Goal: Task Accomplishment & Management: Manage account settings

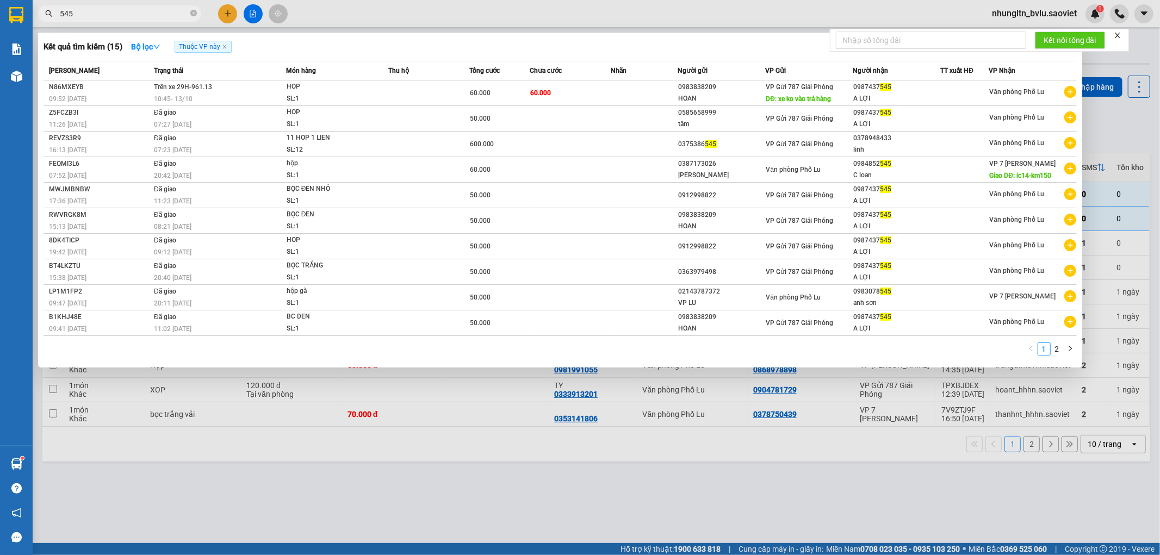
click at [128, 21] on span "545" at bounding box center [119, 13] width 163 height 16
click at [124, 17] on input "545" at bounding box center [124, 14] width 128 height 12
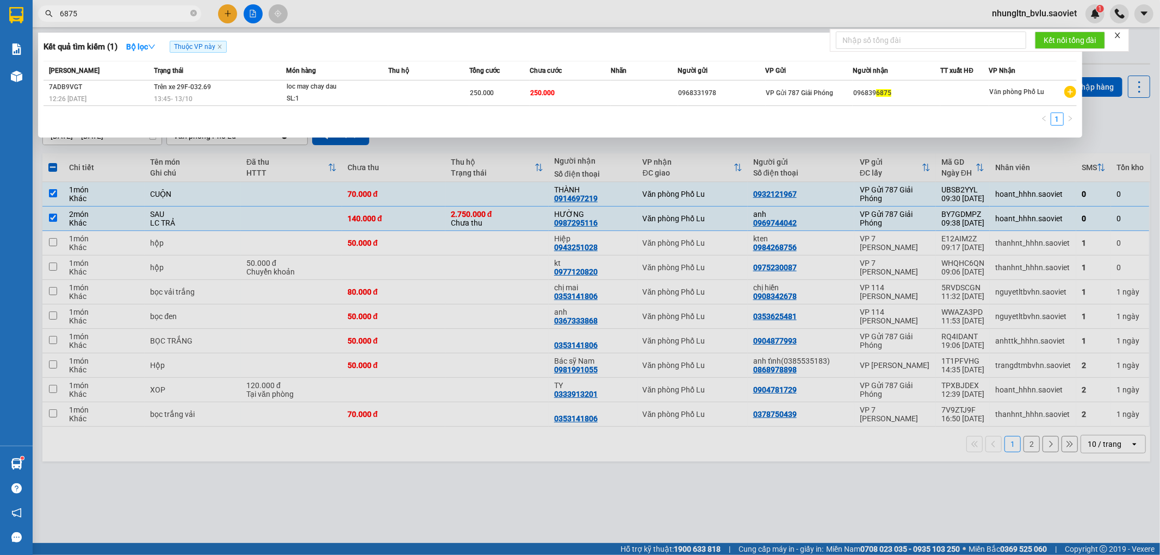
type input "6875"
click at [510, 19] on div at bounding box center [580, 277] width 1160 height 555
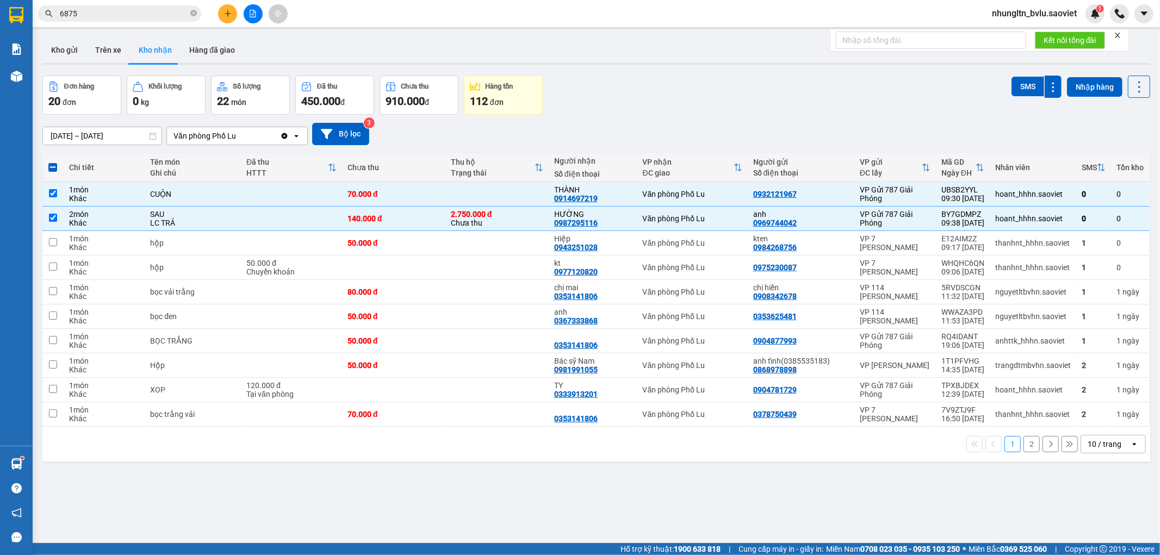
click at [136, 11] on input "6875" at bounding box center [124, 14] width 128 height 12
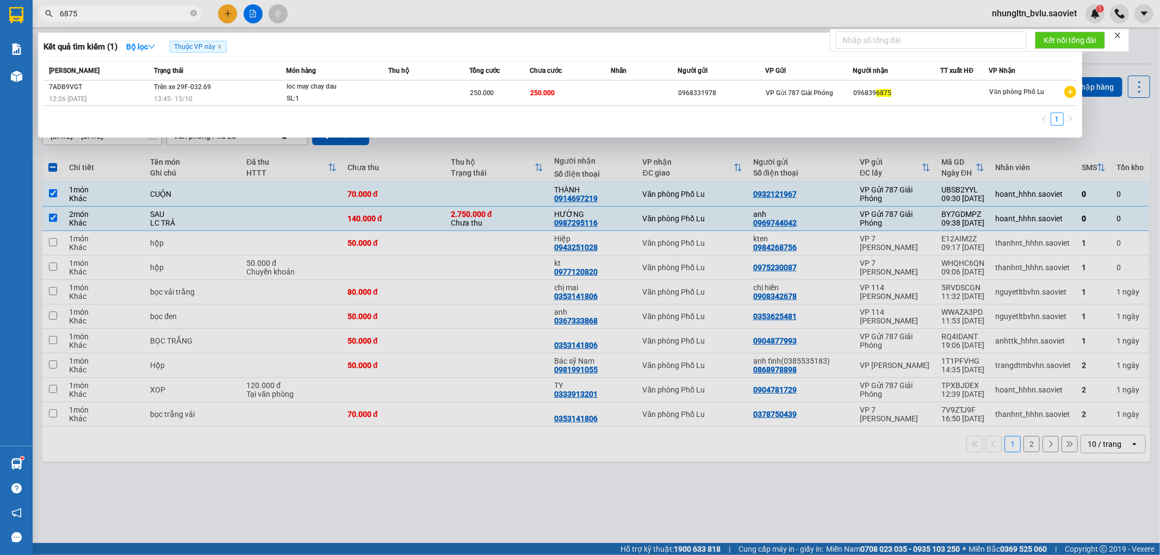
click at [136, 11] on input "6875" at bounding box center [124, 14] width 128 height 12
click at [588, 9] on div at bounding box center [580, 277] width 1160 height 555
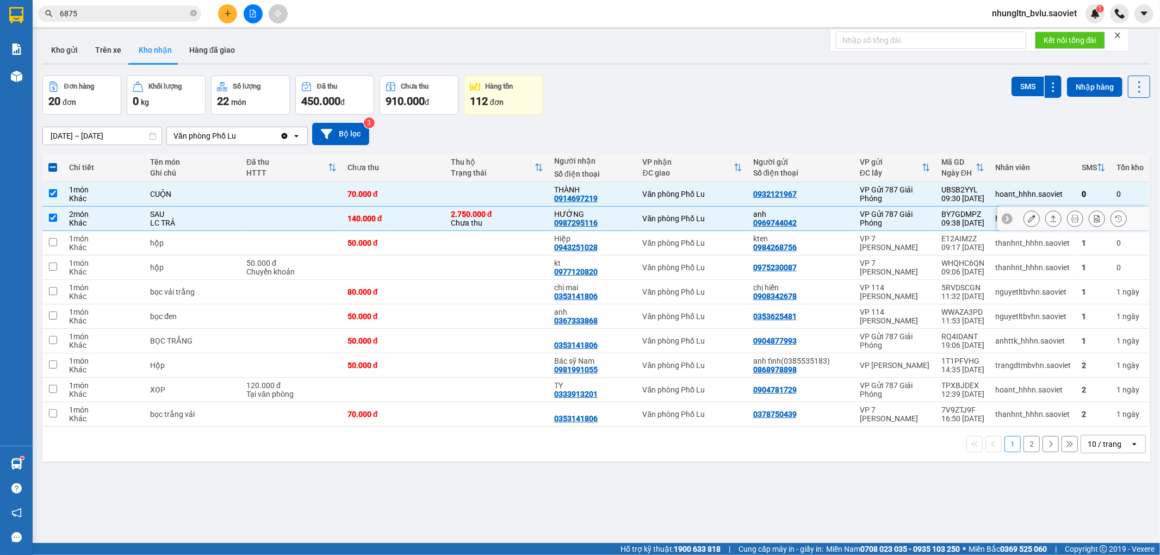
click at [210, 203] on td "CUỘN" at bounding box center [193, 194] width 96 height 24
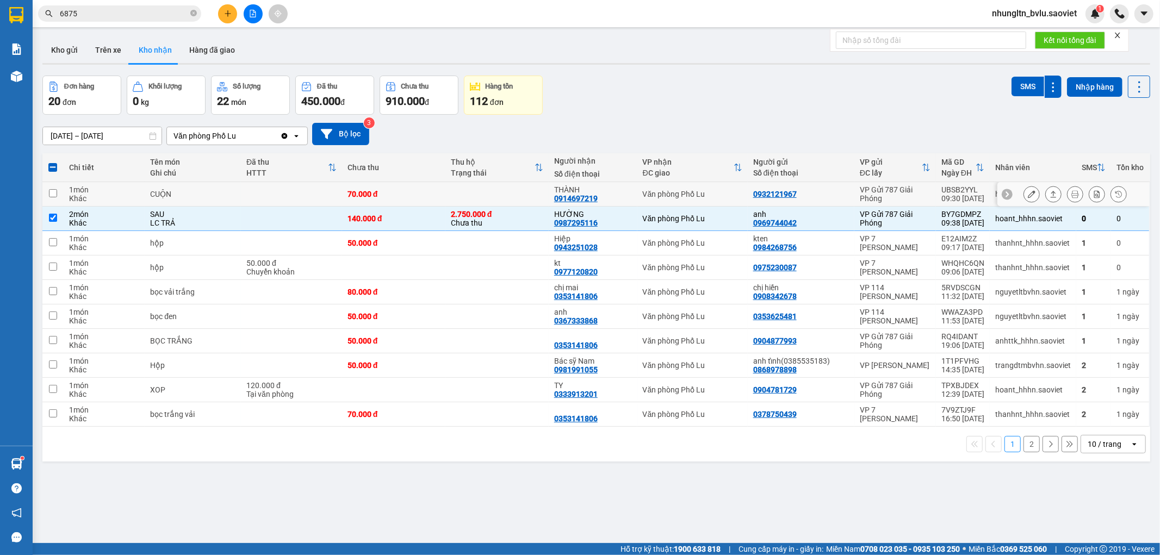
checkbox input "false"
click at [213, 224] on div "LC TRẢ" at bounding box center [192, 223] width 85 height 9
checkbox input "false"
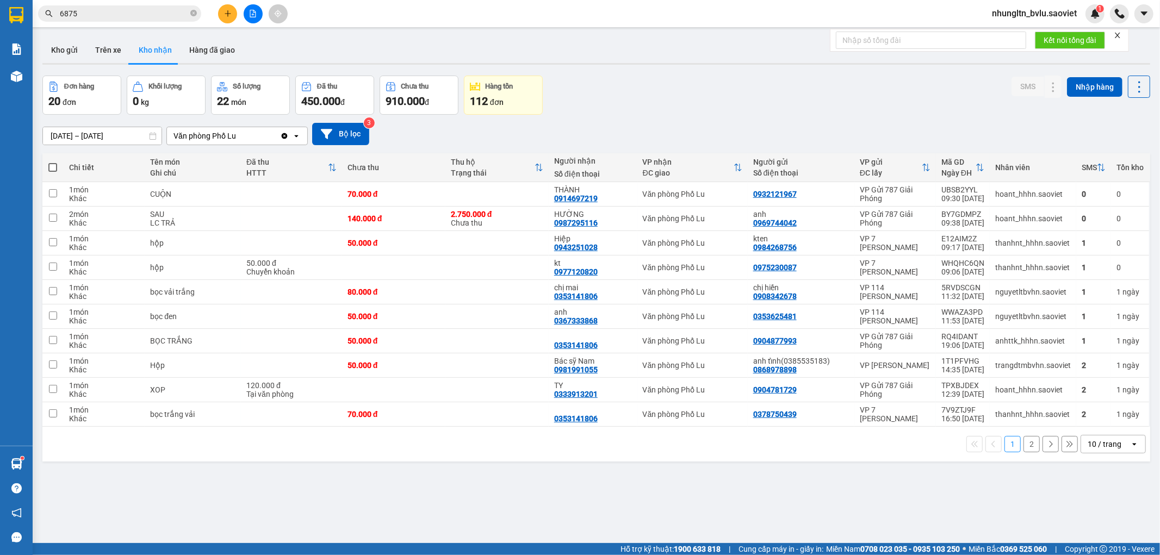
click at [677, 91] on div "Đơn hàng 20 đơn Khối lượng 0 kg Số lượng 22 món Đã thu 450.000 đ Chưa thu 910.0…" at bounding box center [595, 95] width 1107 height 39
click at [160, 52] on button "Kho nhận" at bounding box center [155, 50] width 51 height 26
click at [150, 52] on button "Kho nhận" at bounding box center [155, 50] width 51 height 26
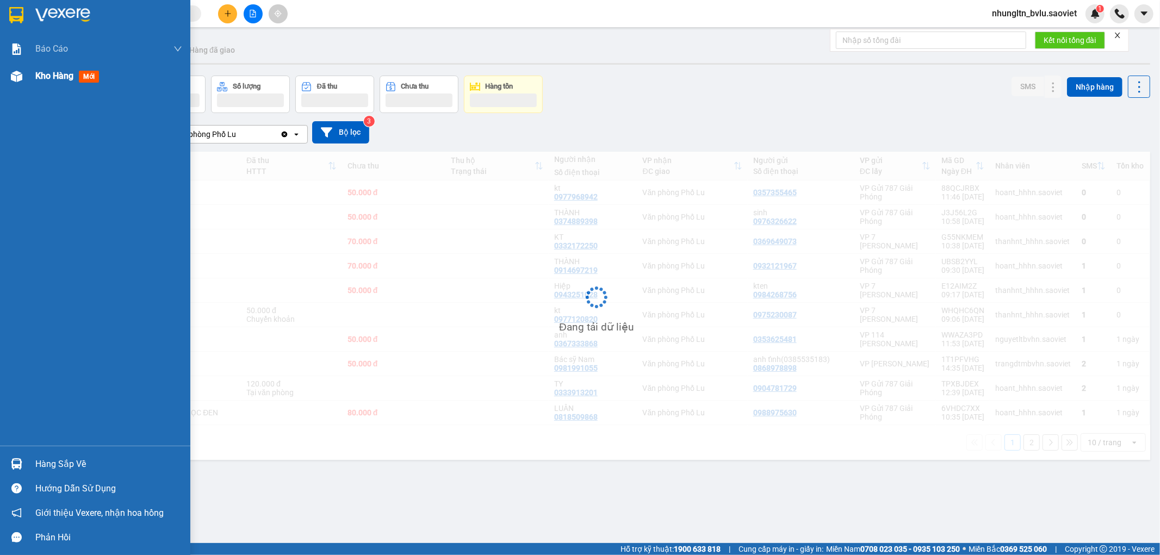
click at [47, 72] on span "Kho hàng" at bounding box center [54, 76] width 38 height 10
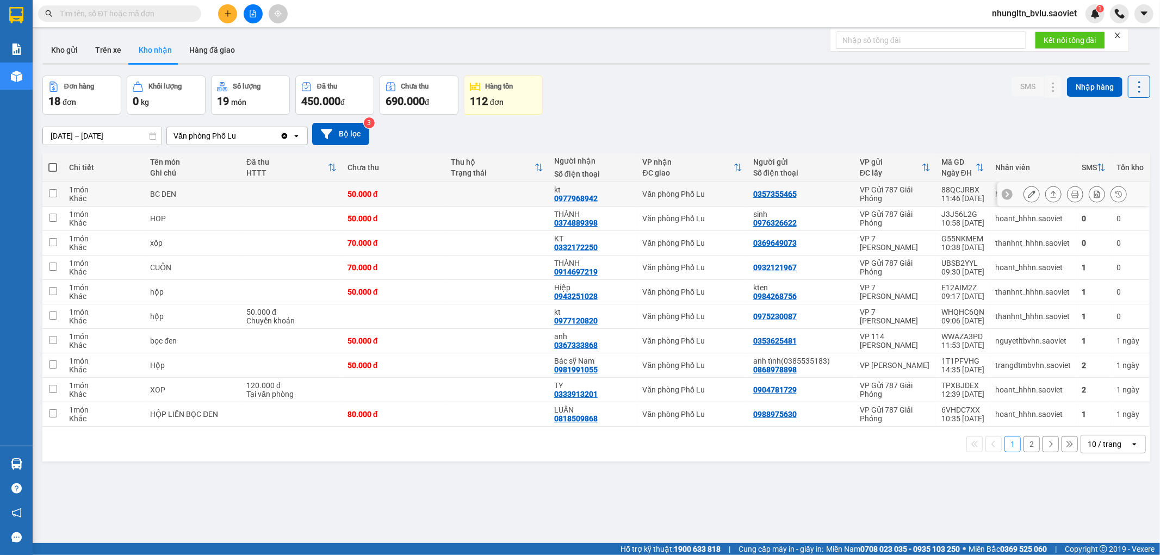
drag, startPoint x: 495, startPoint y: 193, endPoint x: 479, endPoint y: 209, distance: 23.1
click at [496, 192] on td at bounding box center [496, 194] width 103 height 24
checkbox input "true"
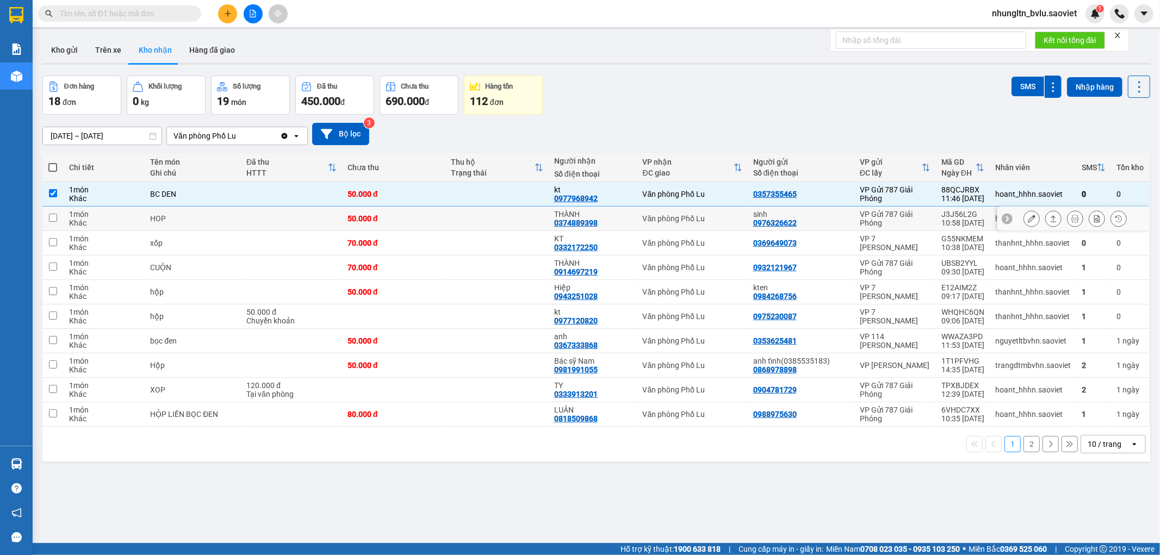
click at [475, 213] on td at bounding box center [496, 219] width 103 height 24
checkbox input "true"
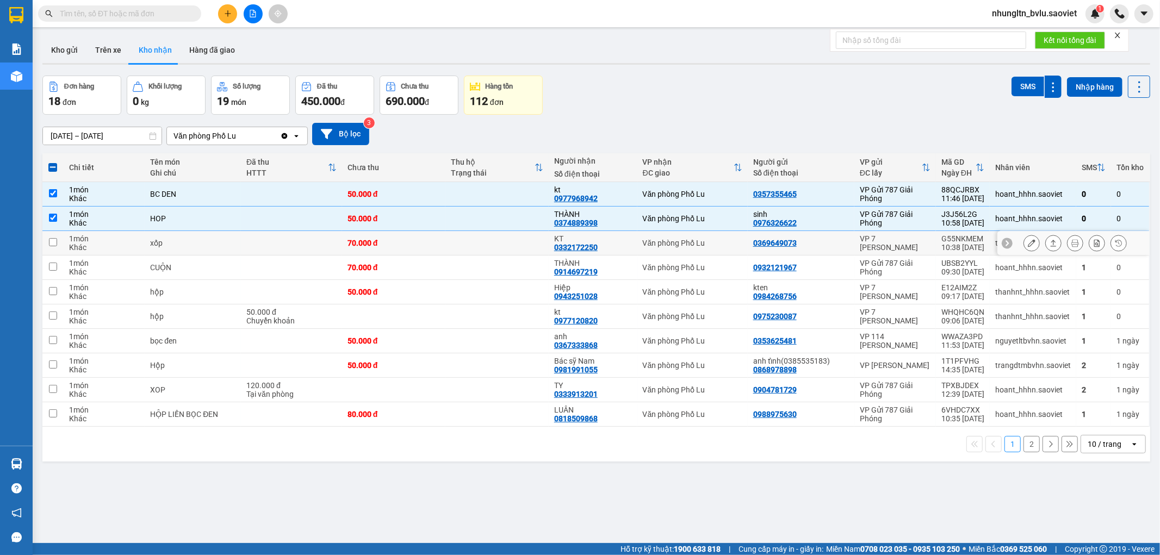
click at [457, 235] on td at bounding box center [496, 243] width 103 height 24
checkbox input "true"
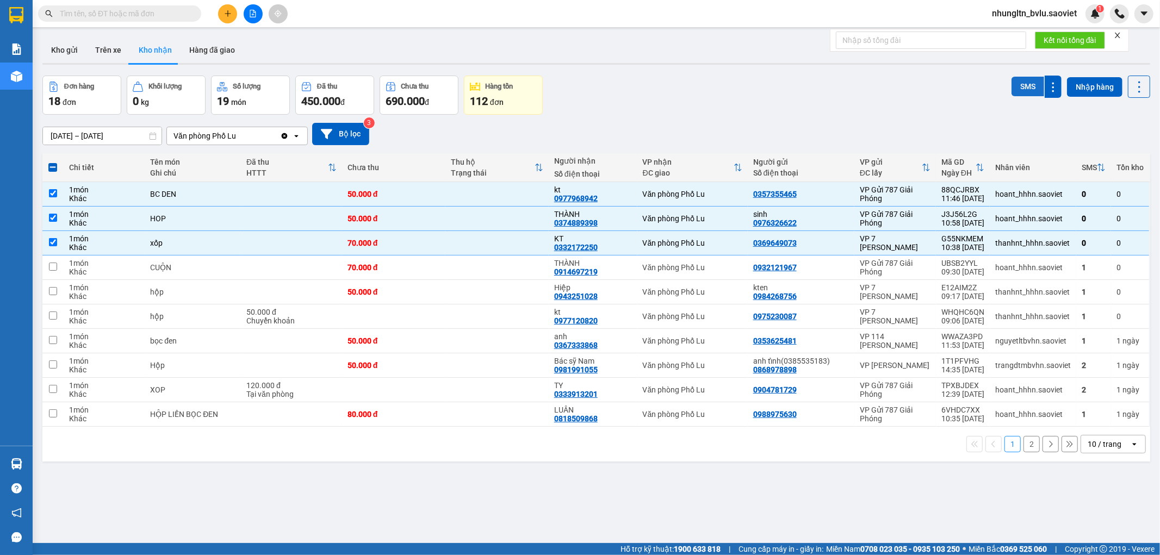
click at [1019, 90] on button "SMS" at bounding box center [1027, 87] width 33 height 20
click at [333, 194] on td at bounding box center [291, 194] width 101 height 24
checkbox input "false"
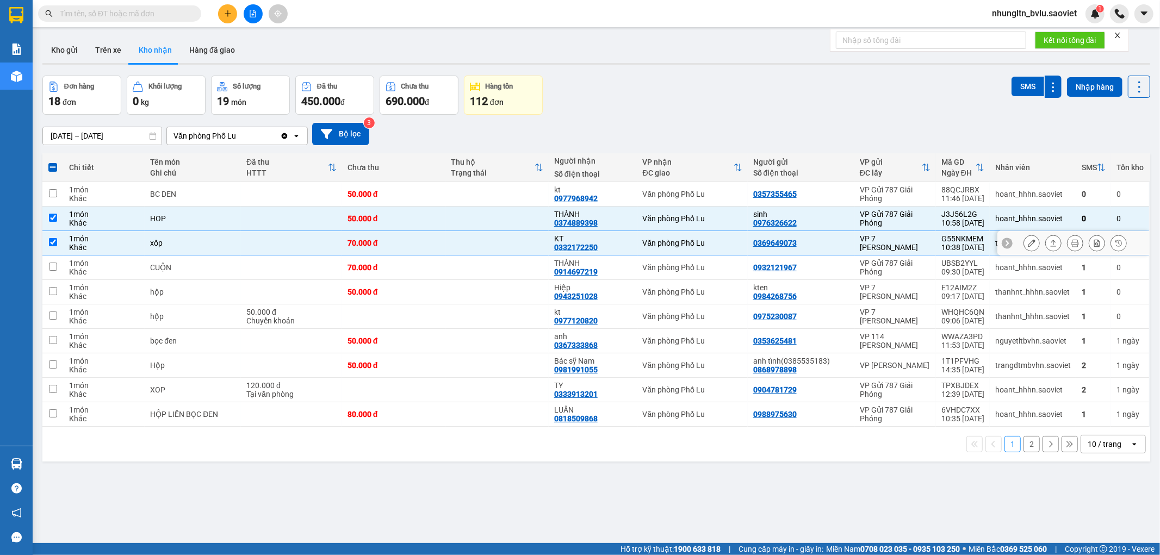
click at [296, 238] on td at bounding box center [291, 243] width 101 height 24
checkbox input "false"
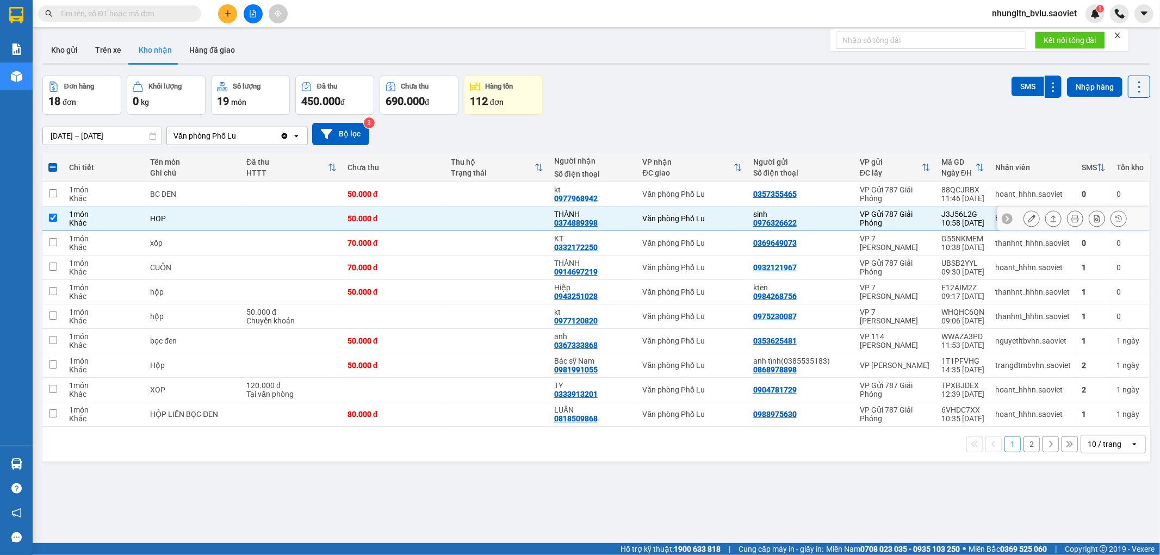
click at [289, 210] on td at bounding box center [291, 219] width 101 height 24
checkbox input "false"
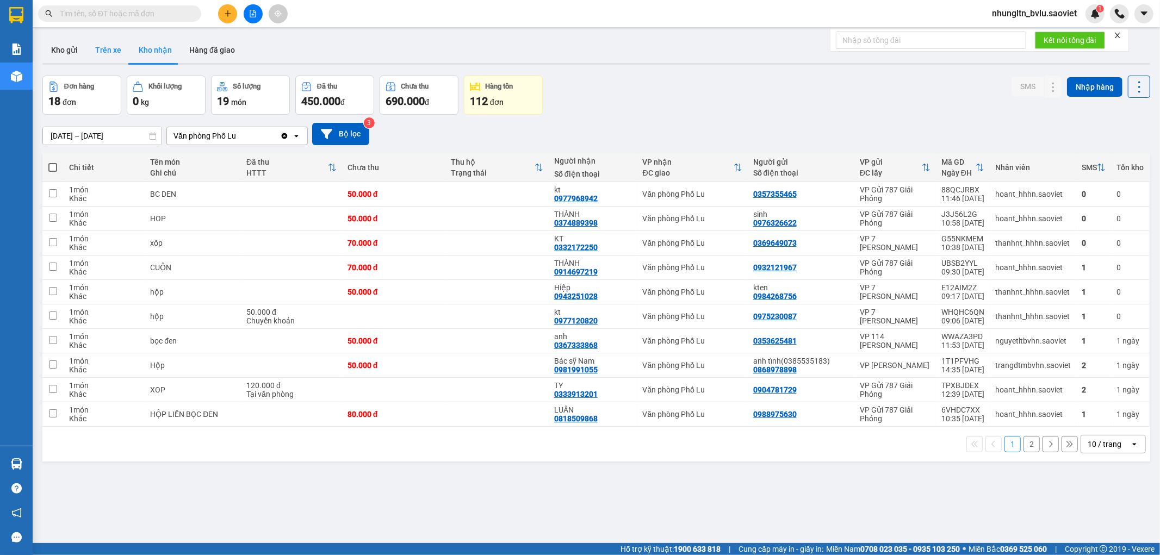
click at [116, 53] on button "Trên xe" at bounding box center [107, 50] width 43 height 26
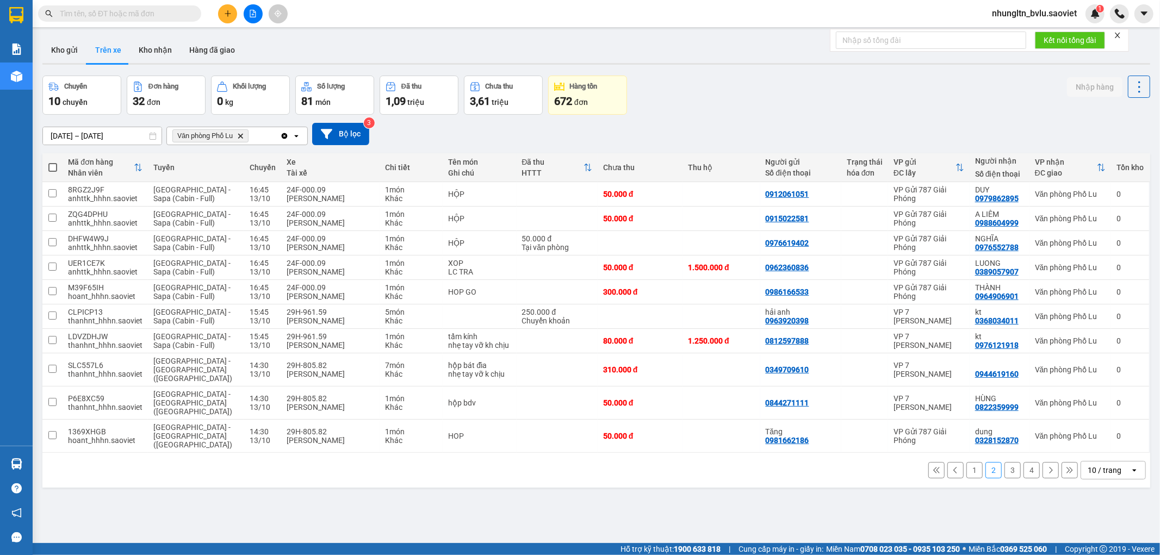
click at [1023, 462] on button "4" at bounding box center [1031, 470] width 16 height 16
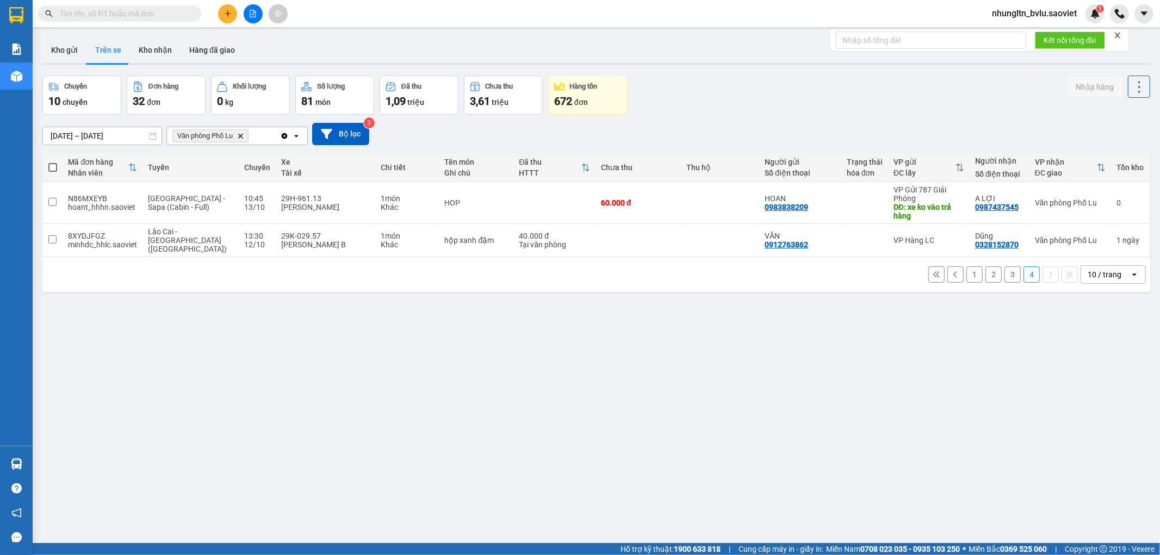
click at [1004, 268] on button "3" at bounding box center [1012, 274] width 16 height 16
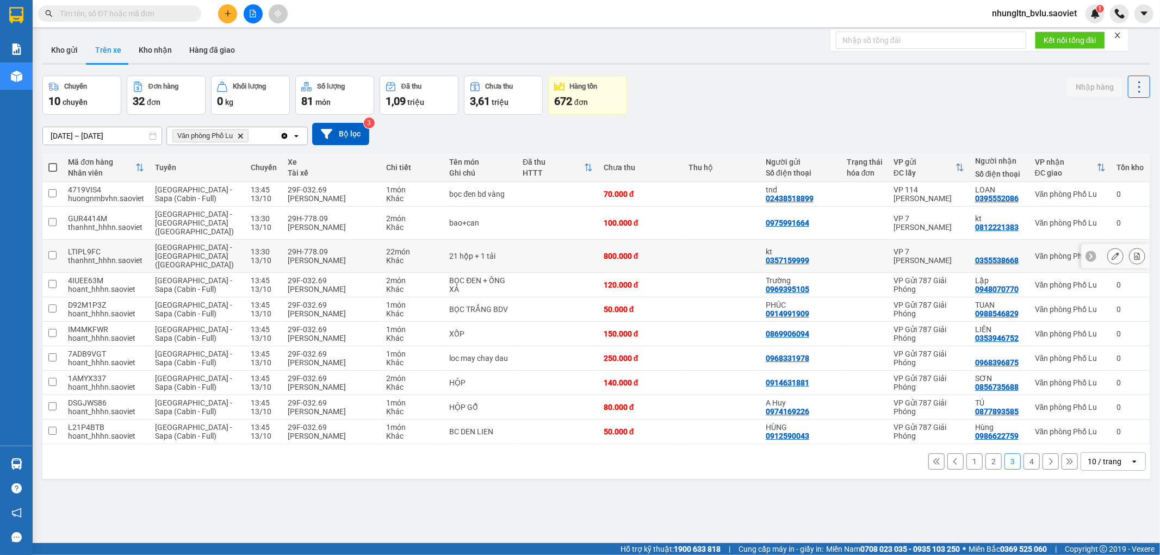
click at [301, 247] on div "29H-778.09" at bounding box center [332, 251] width 88 height 9
checkbox input "true"
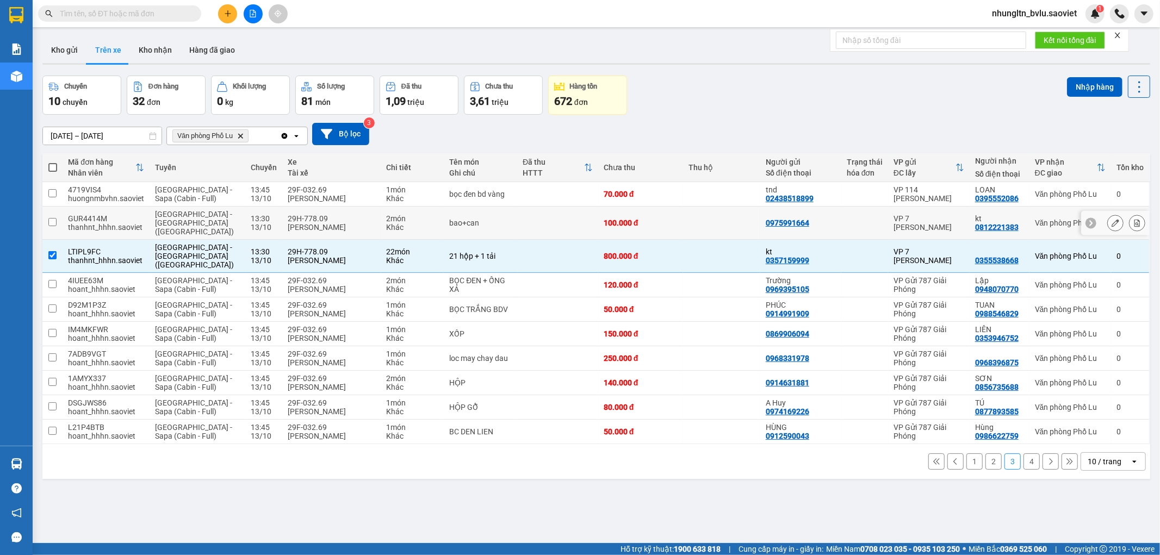
click at [302, 214] on div "29H-778.09" at bounding box center [332, 218] width 88 height 9
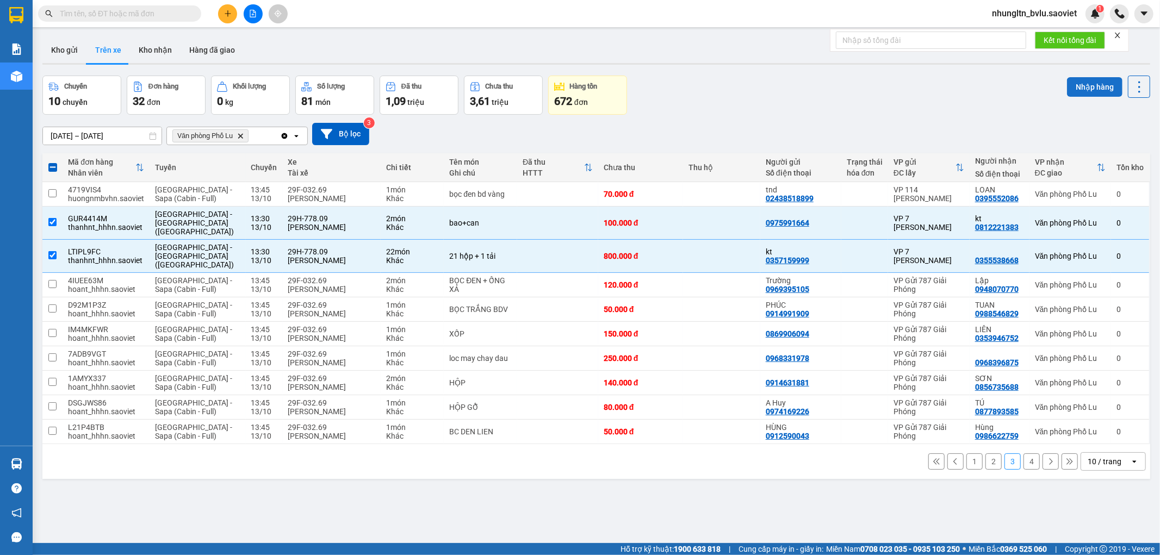
click at [1084, 88] on button "Nhập hàng" at bounding box center [1094, 87] width 55 height 20
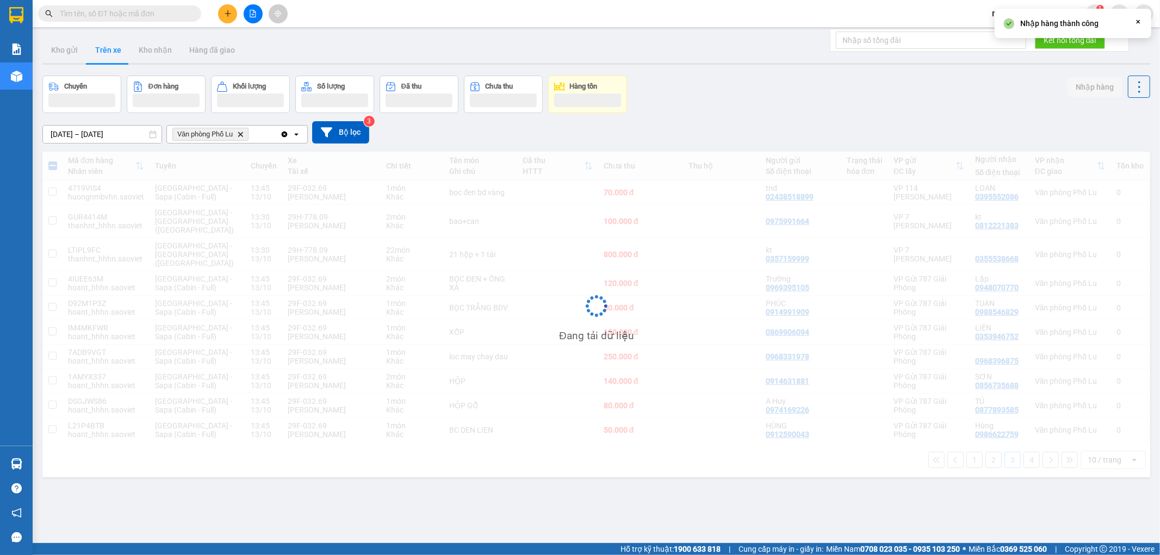
checkbox input "false"
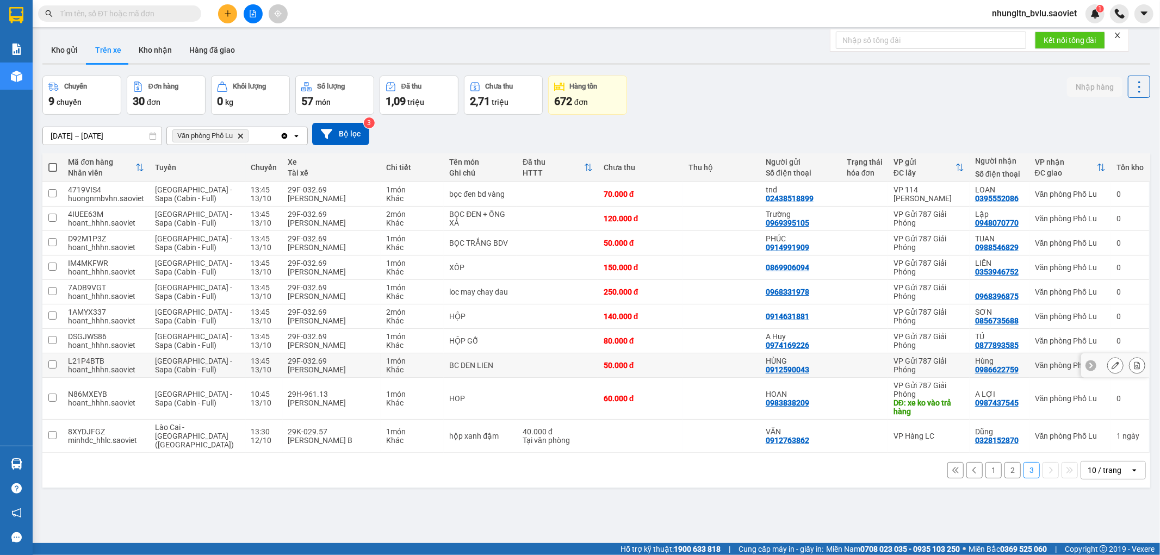
click at [344, 368] on div "[PERSON_NAME]" at bounding box center [332, 369] width 88 height 9
checkbox input "true"
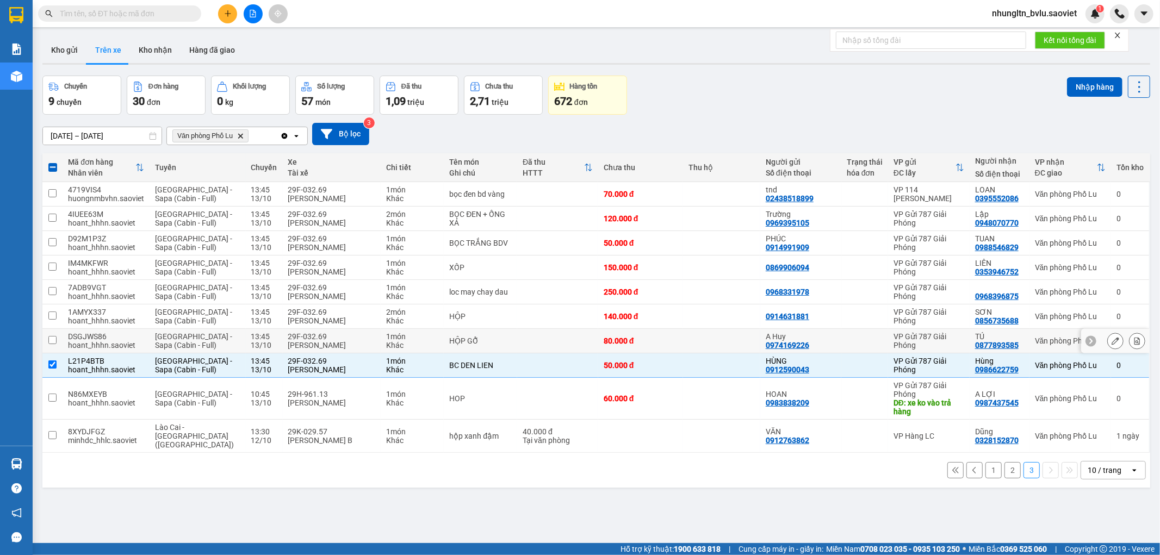
click at [352, 344] on div "[PERSON_NAME]" at bounding box center [332, 345] width 88 height 9
checkbox input "true"
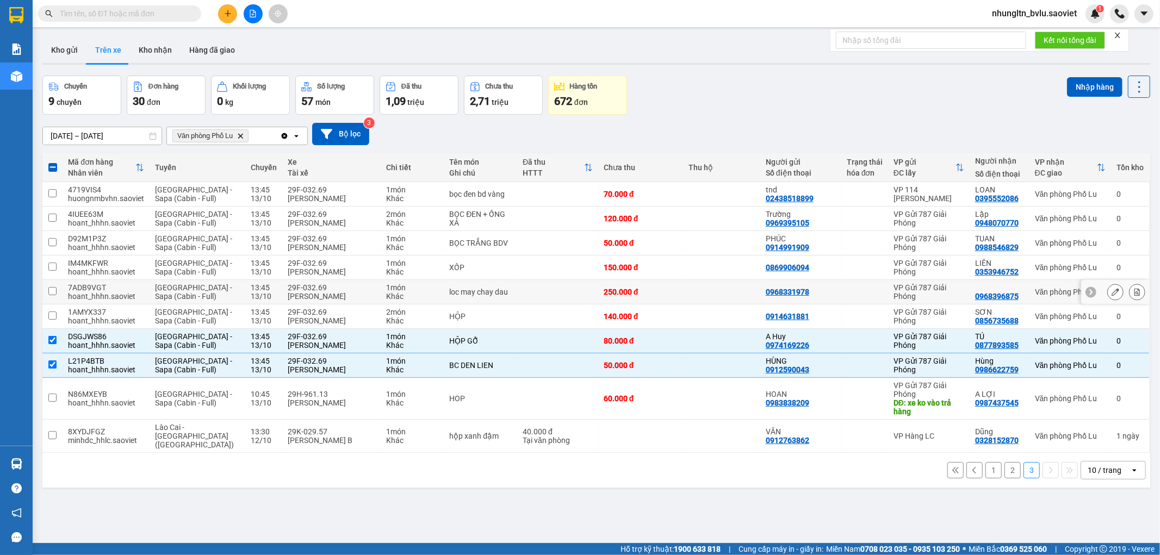
click at [340, 296] on div "[PERSON_NAME]" at bounding box center [332, 296] width 88 height 9
checkbox input "true"
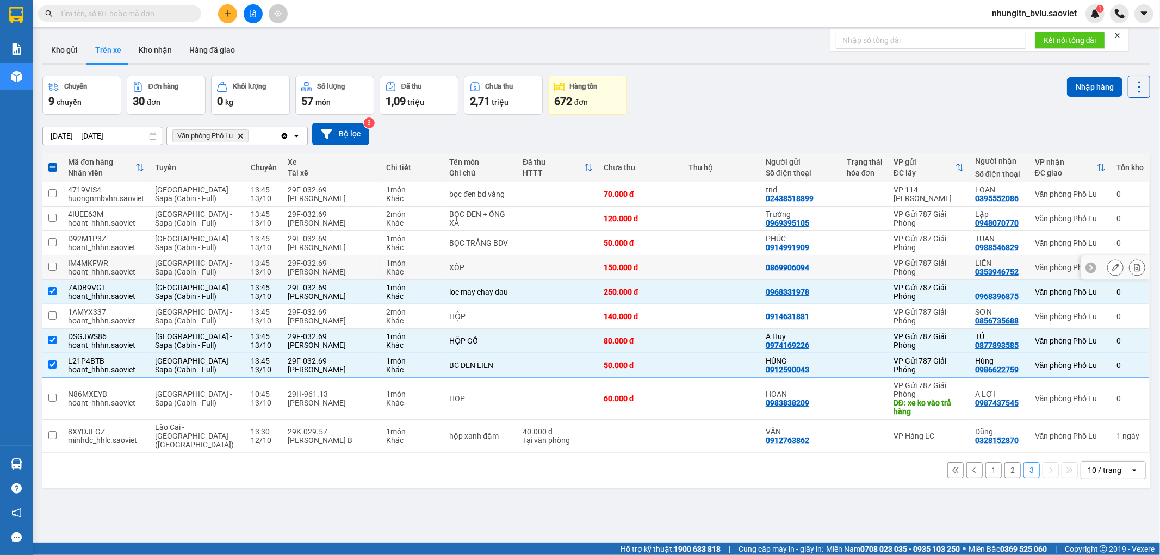
click at [341, 268] on div "[PERSON_NAME]" at bounding box center [332, 271] width 88 height 9
checkbox input "true"
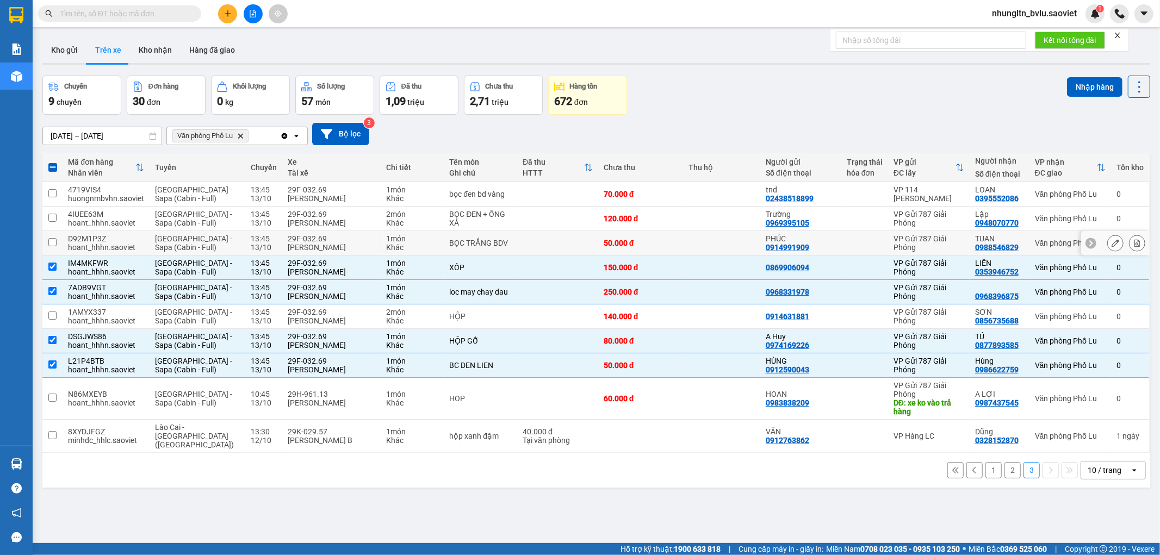
click at [346, 242] on div "29F-032.69" at bounding box center [332, 238] width 88 height 9
checkbox input "true"
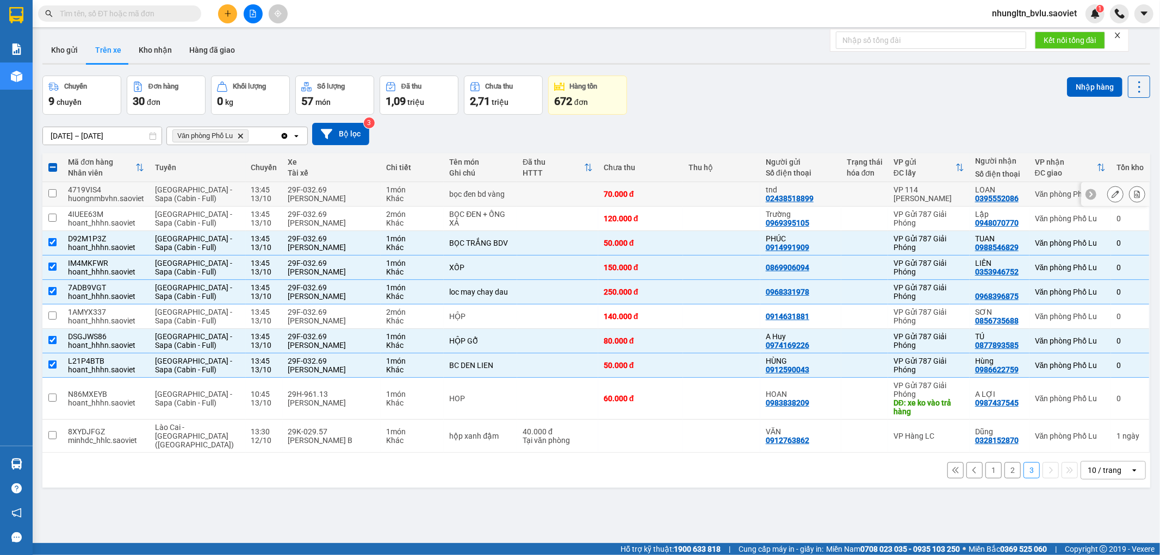
click at [345, 189] on div "29F-032.69" at bounding box center [332, 189] width 88 height 9
checkbox input "true"
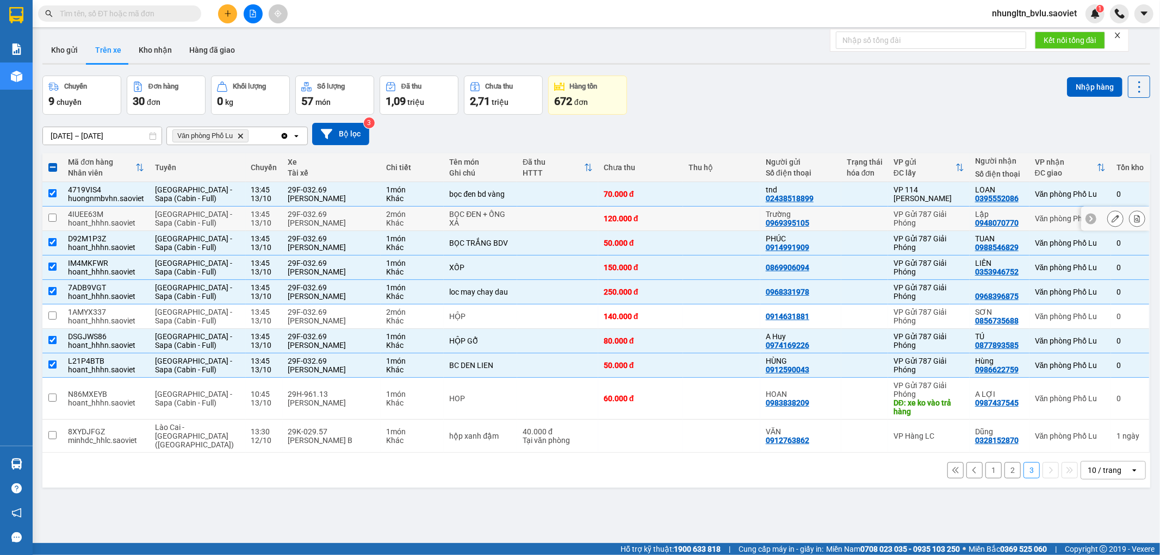
click at [332, 212] on div "29F-032.69" at bounding box center [332, 214] width 88 height 9
checkbox input "true"
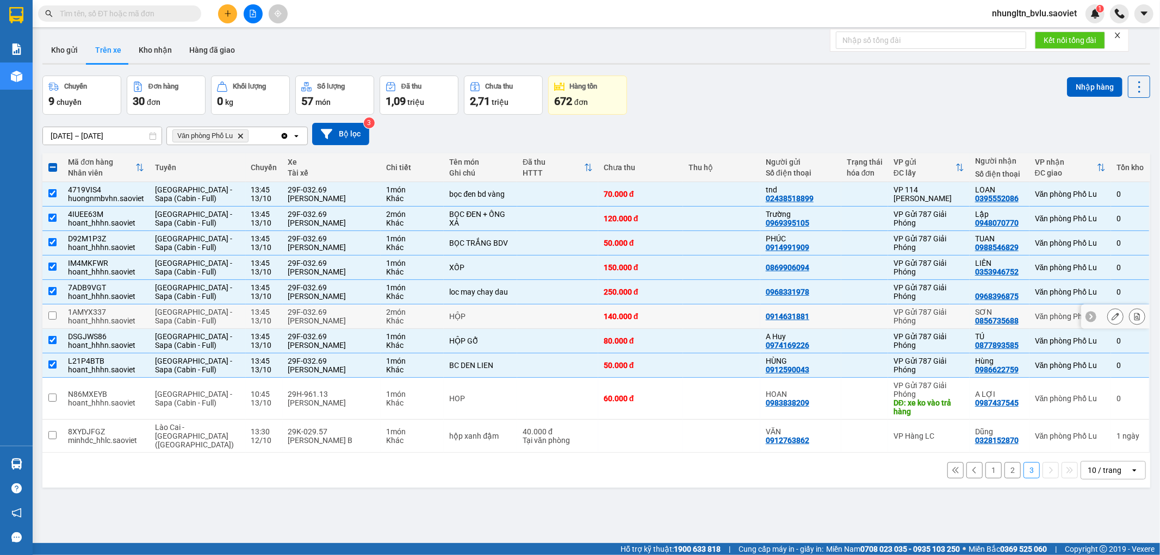
click at [344, 315] on div "29F-032.69" at bounding box center [332, 312] width 88 height 9
checkbox input "true"
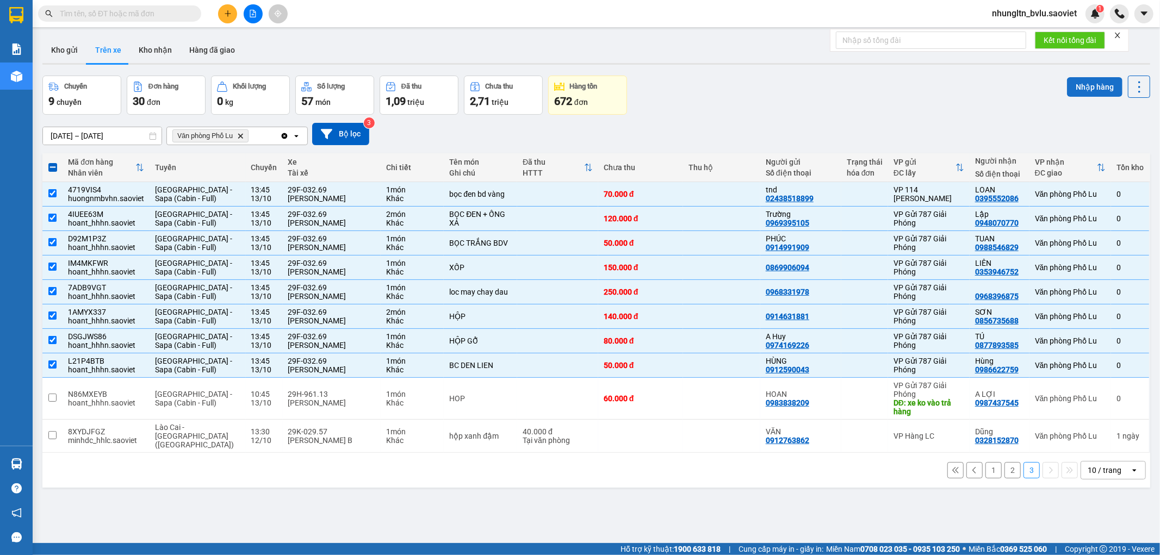
click at [1086, 82] on button "Nhập hàng" at bounding box center [1094, 87] width 55 height 20
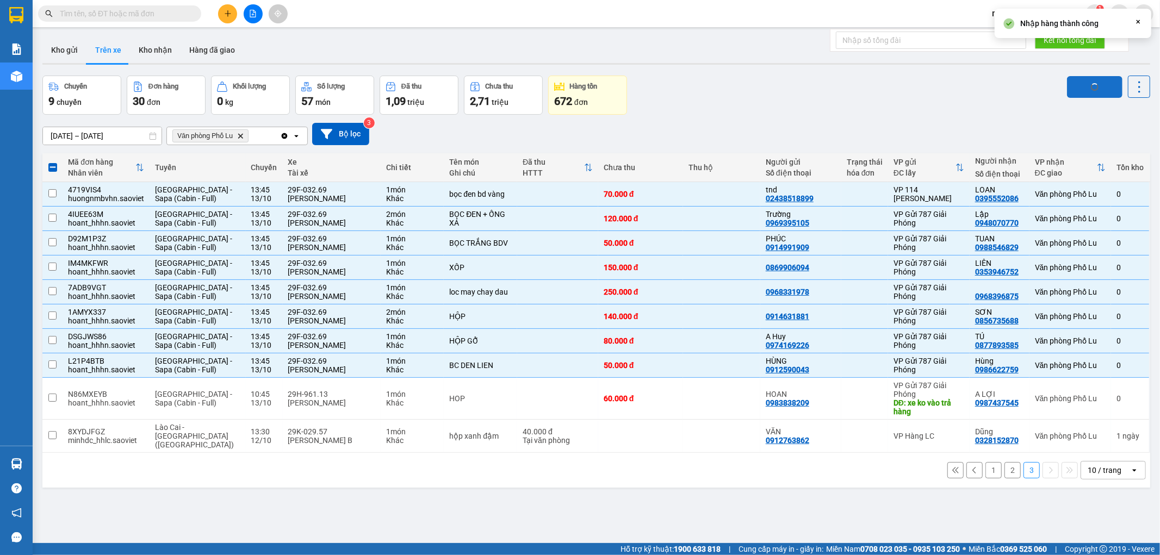
checkbox input "false"
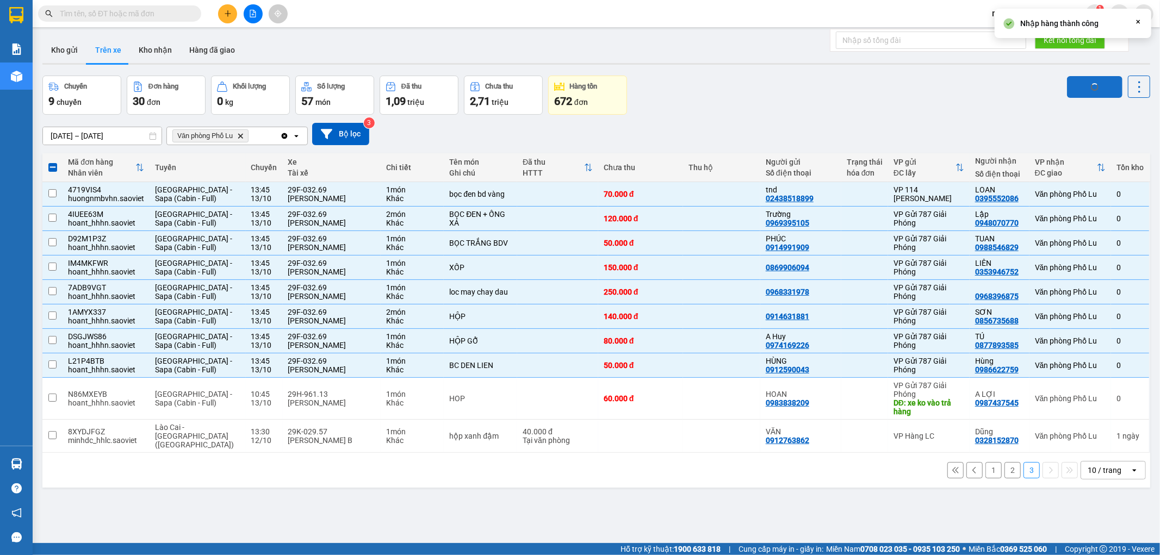
checkbox input "false"
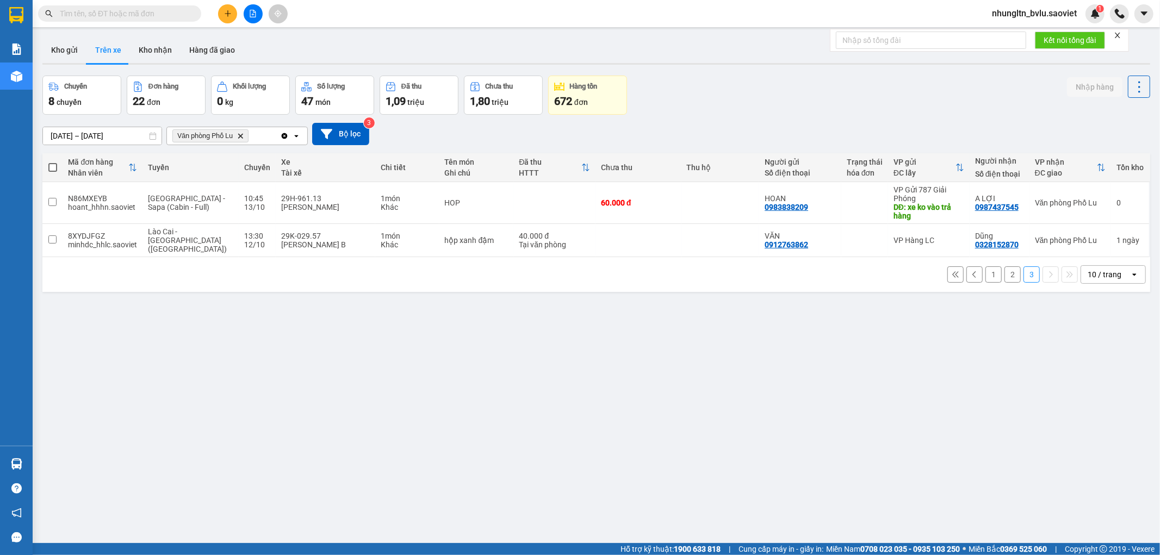
click at [1005, 266] on button "2" at bounding box center [1012, 274] width 16 height 16
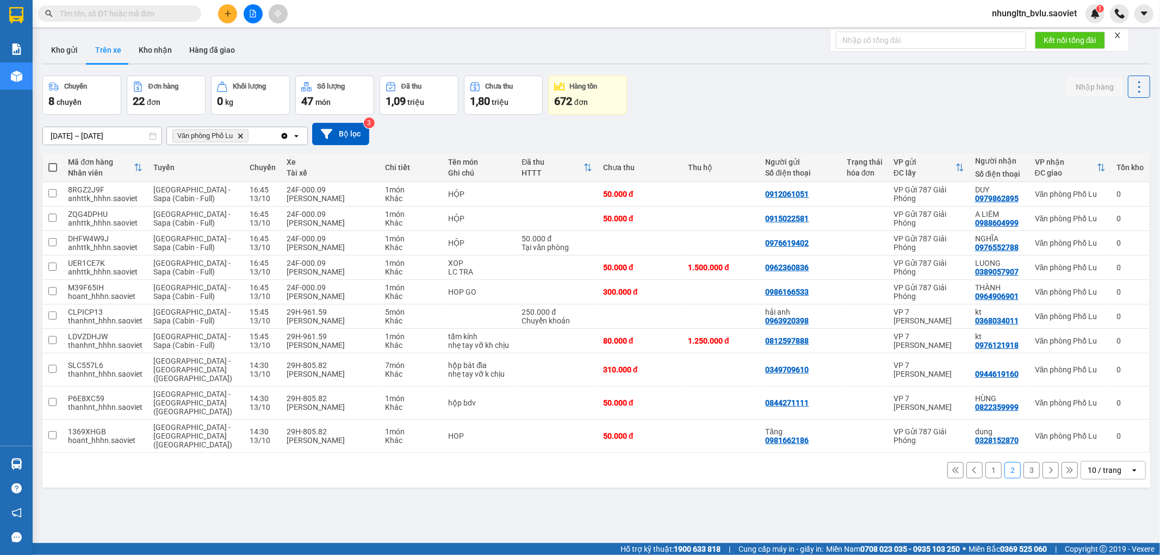
click at [985, 462] on button "1" at bounding box center [993, 470] width 16 height 16
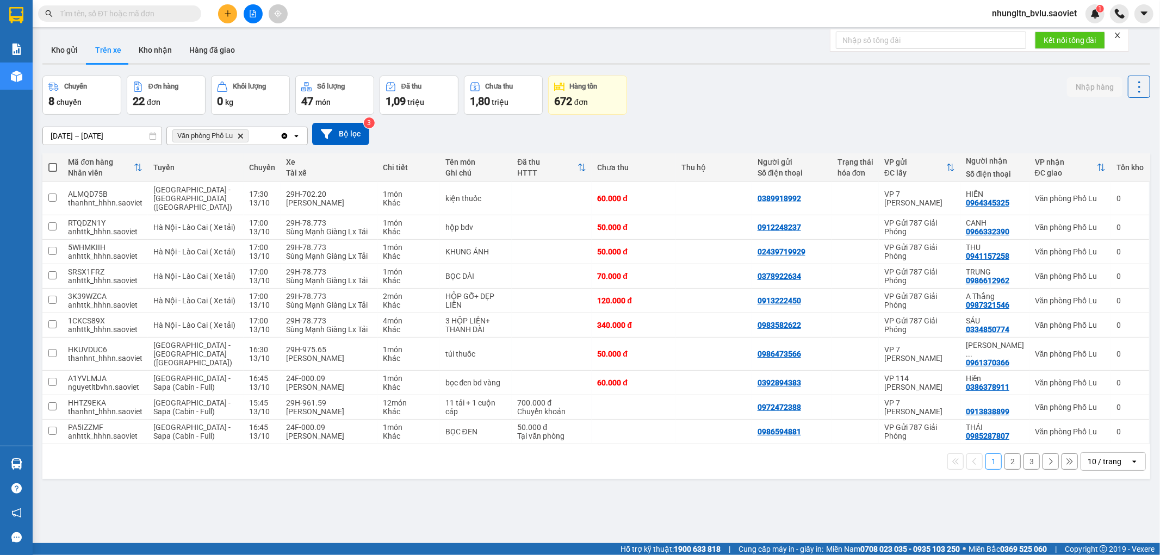
click at [154, 12] on input "text" at bounding box center [124, 14] width 128 height 12
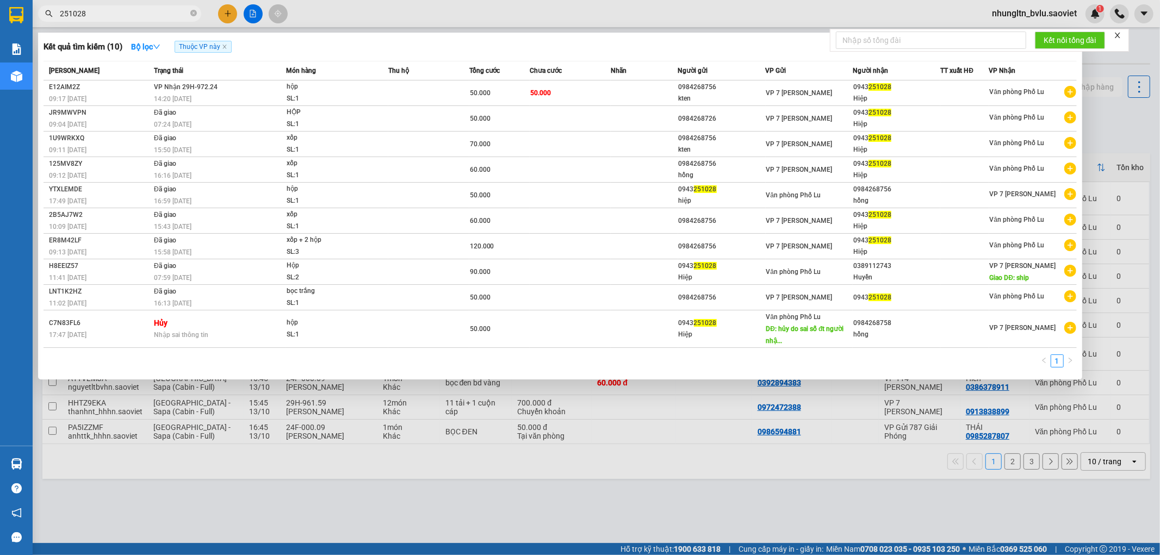
type input "251028"
click at [366, 471] on div at bounding box center [580, 277] width 1160 height 555
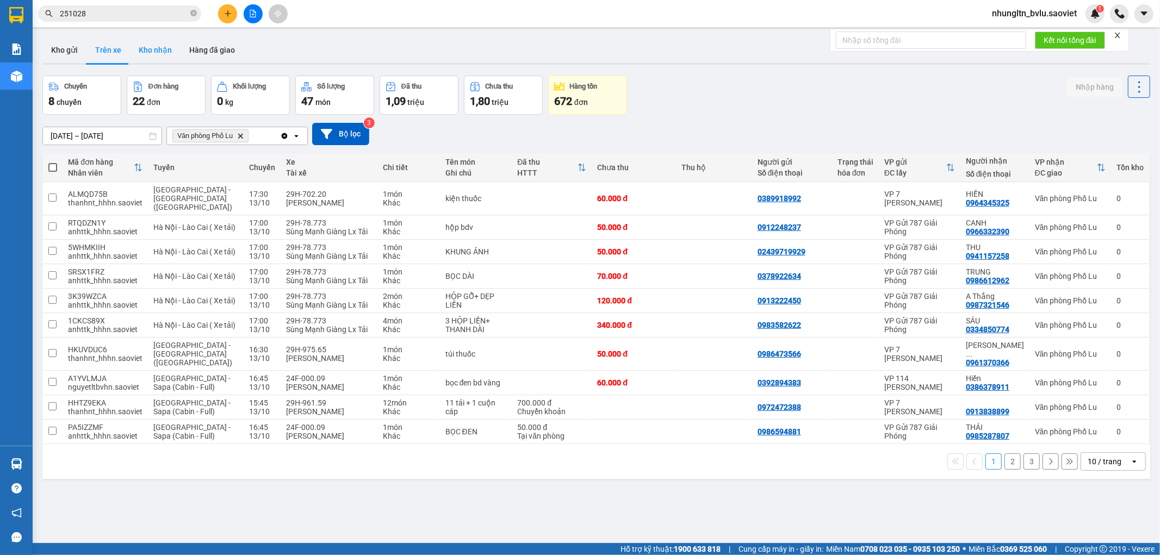
click at [148, 48] on button "Kho nhận" at bounding box center [155, 50] width 51 height 26
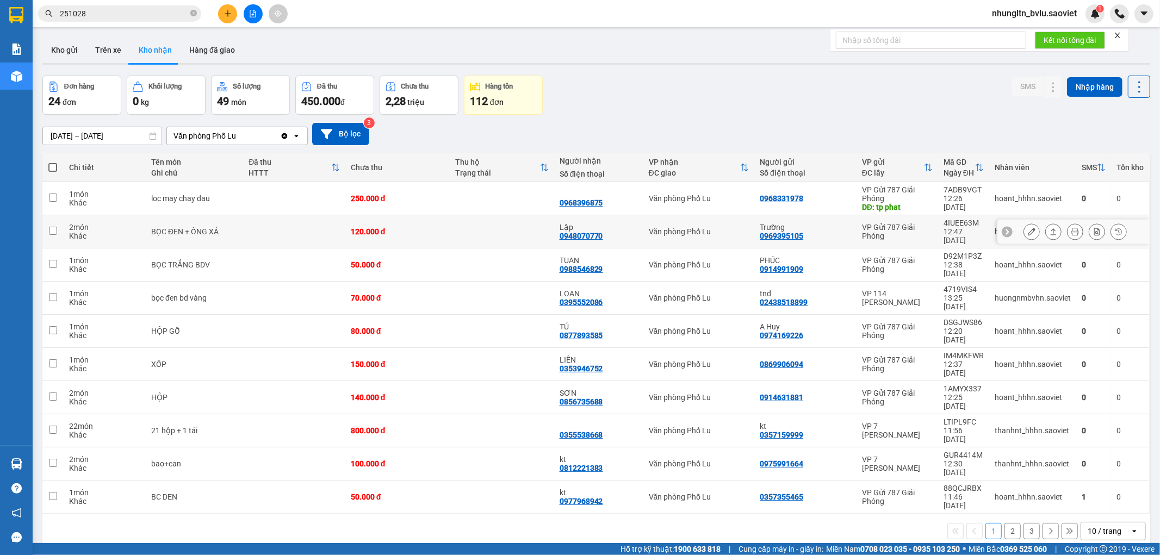
click at [269, 225] on td at bounding box center [294, 231] width 102 height 33
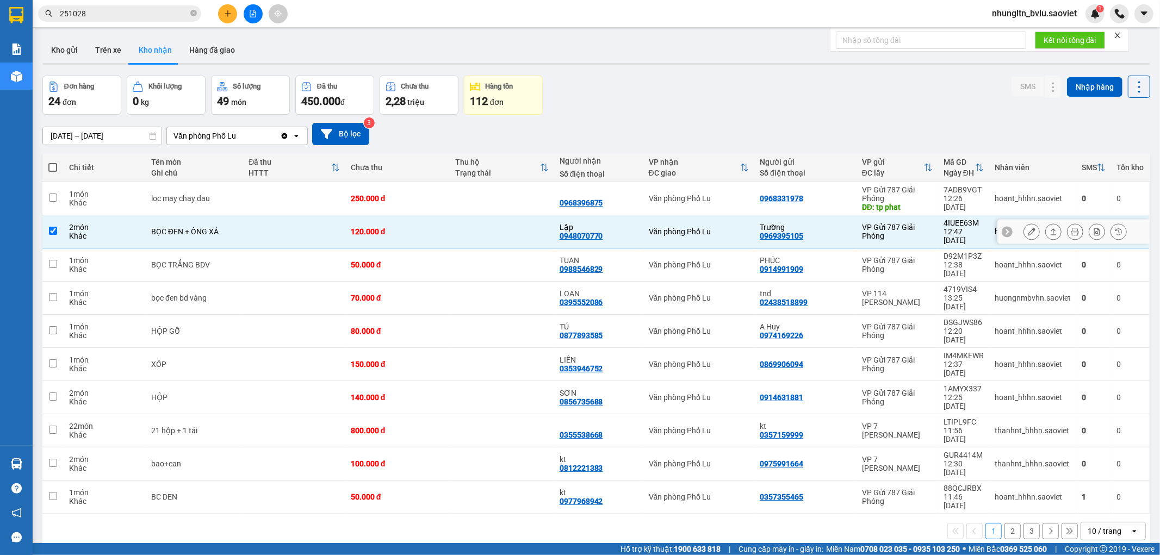
checkbox input "true"
click at [251, 251] on td at bounding box center [294, 264] width 102 height 33
checkbox input "true"
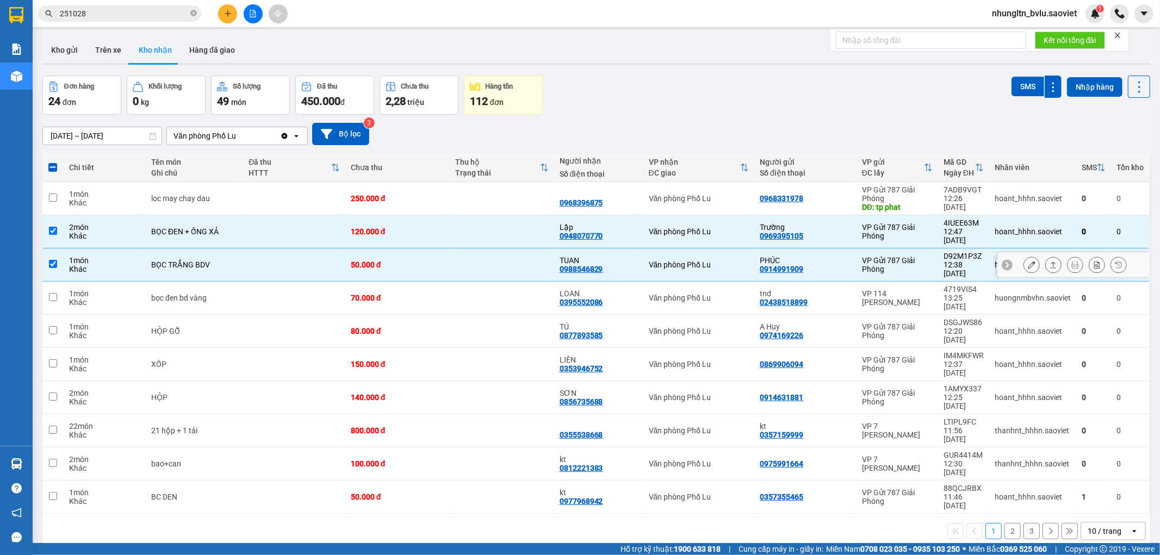
drag, startPoint x: 220, startPoint y: 264, endPoint x: 204, endPoint y: 270, distance: 16.9
click at [213, 268] on tbody "1 món Khác loc may chay dau 250.000 đ 0968396875 Văn phòng Phố Lu 0968331978 VP…" at bounding box center [595, 348] width 1107 height 332
click at [192, 327] on div "HỘP GỖ" at bounding box center [194, 331] width 86 height 9
checkbox input "true"
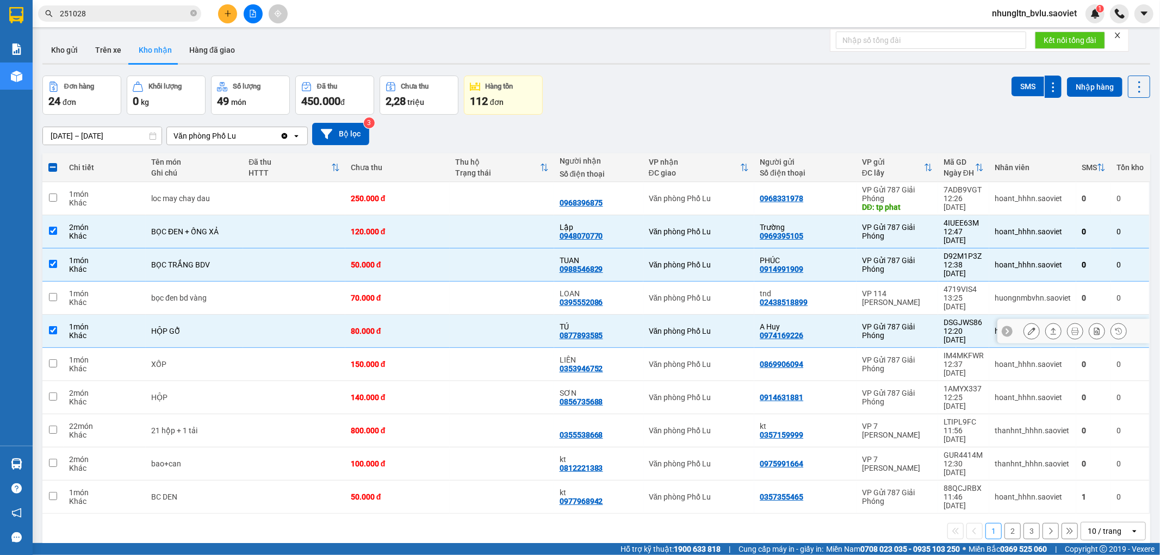
click at [209, 294] on div "bọc đen bd vàng" at bounding box center [194, 298] width 86 height 9
checkbox input "true"
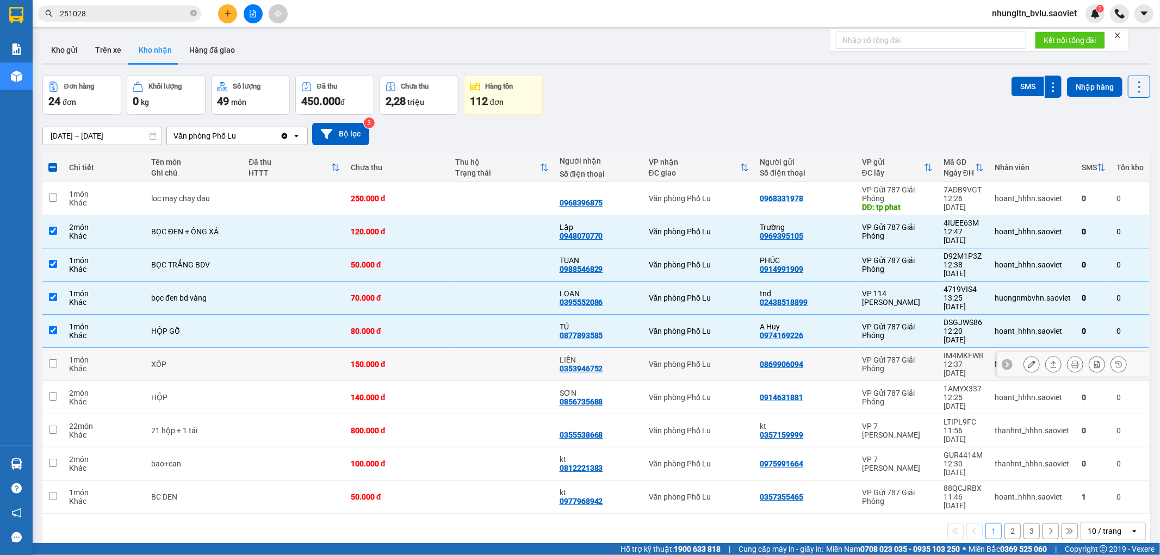
click at [200, 360] on div "XỐP" at bounding box center [194, 364] width 86 height 9
checkbox input "true"
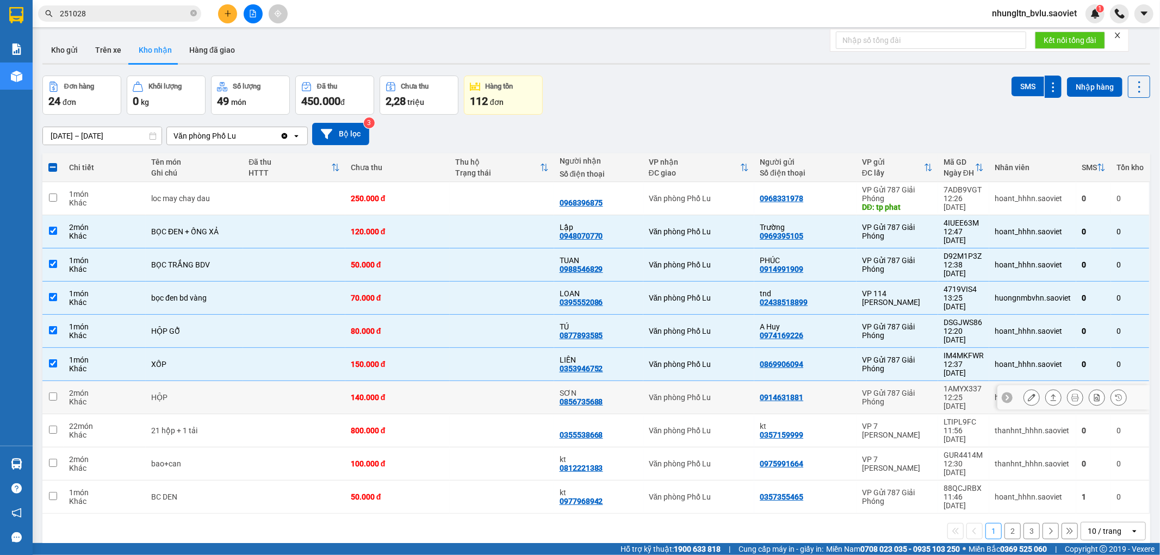
click at [196, 393] on div "HỘP" at bounding box center [194, 397] width 86 height 9
checkbox input "true"
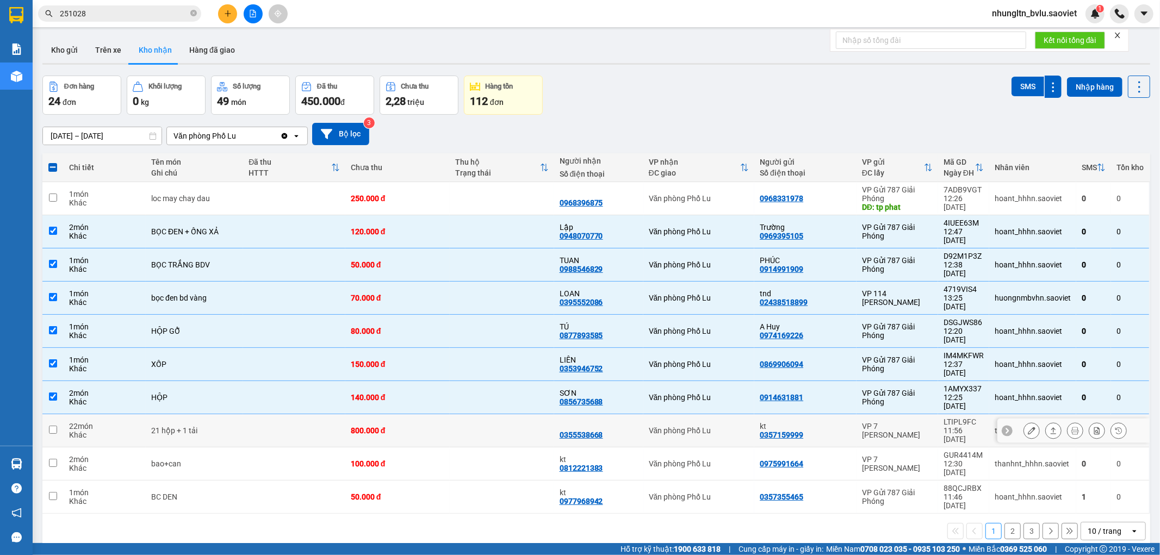
click at [200, 426] on div "21 hộp + 1 tải" at bounding box center [194, 430] width 86 height 9
checkbox input "true"
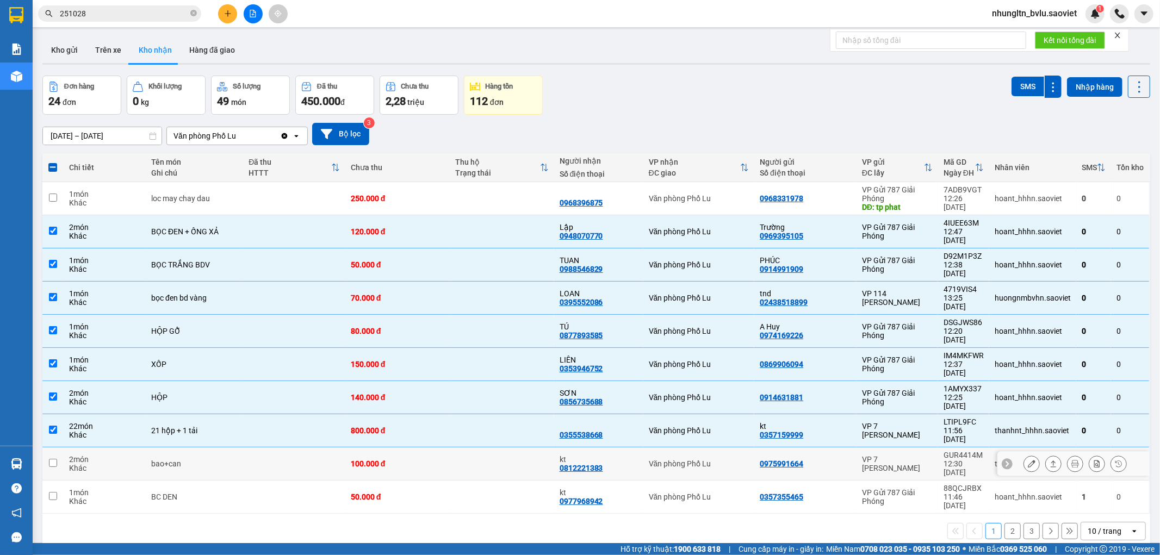
click at [231, 459] on div "bao+can" at bounding box center [194, 463] width 86 height 9
checkbox input "true"
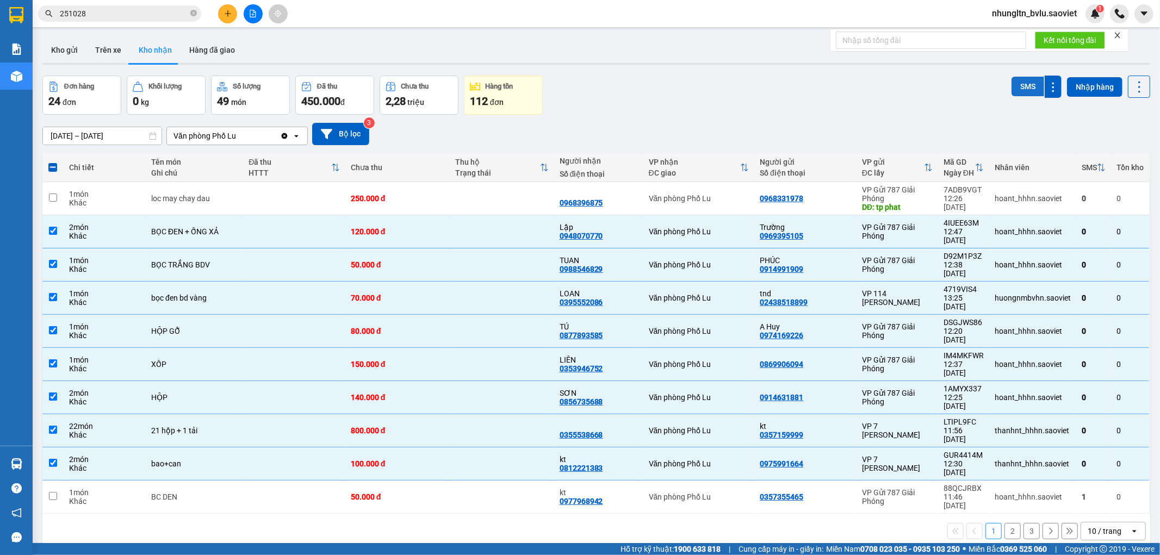
click at [1026, 89] on button "SMS" at bounding box center [1027, 87] width 33 height 20
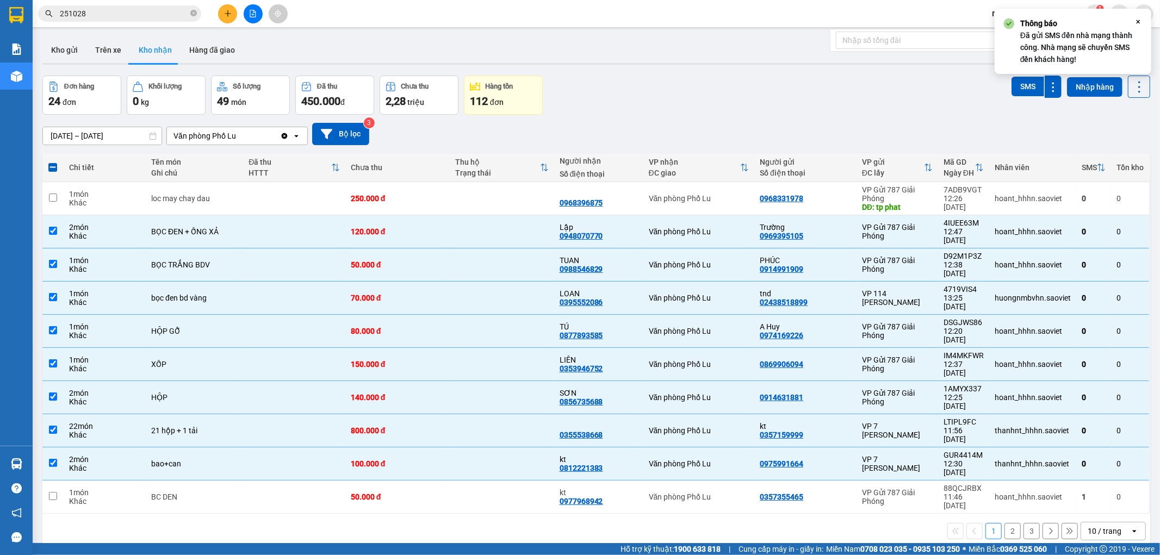
click at [1006, 523] on button "2" at bounding box center [1012, 531] width 16 height 16
checkbox input "false"
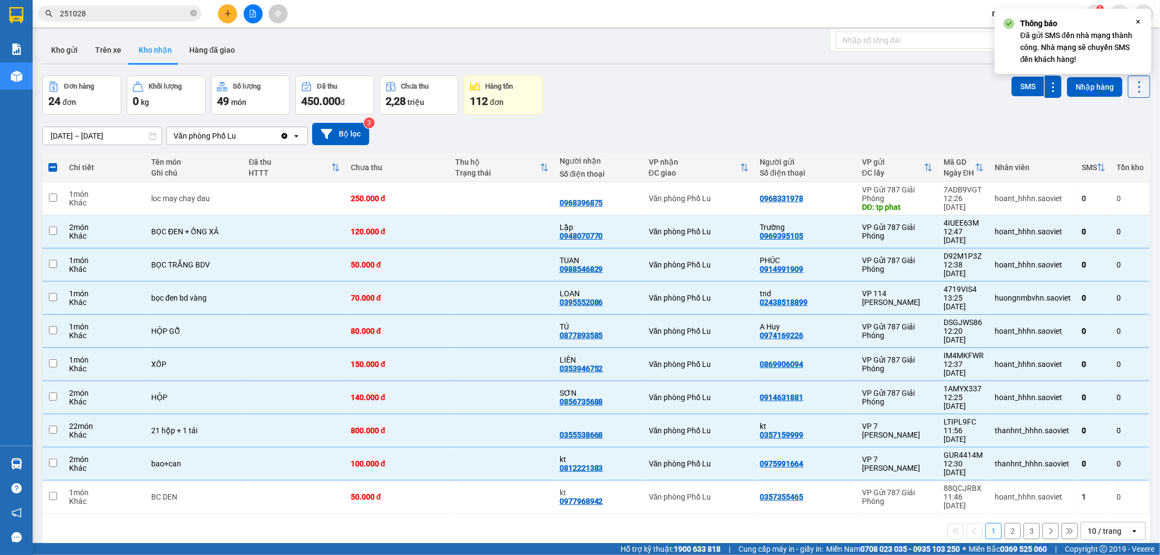
checkbox input "false"
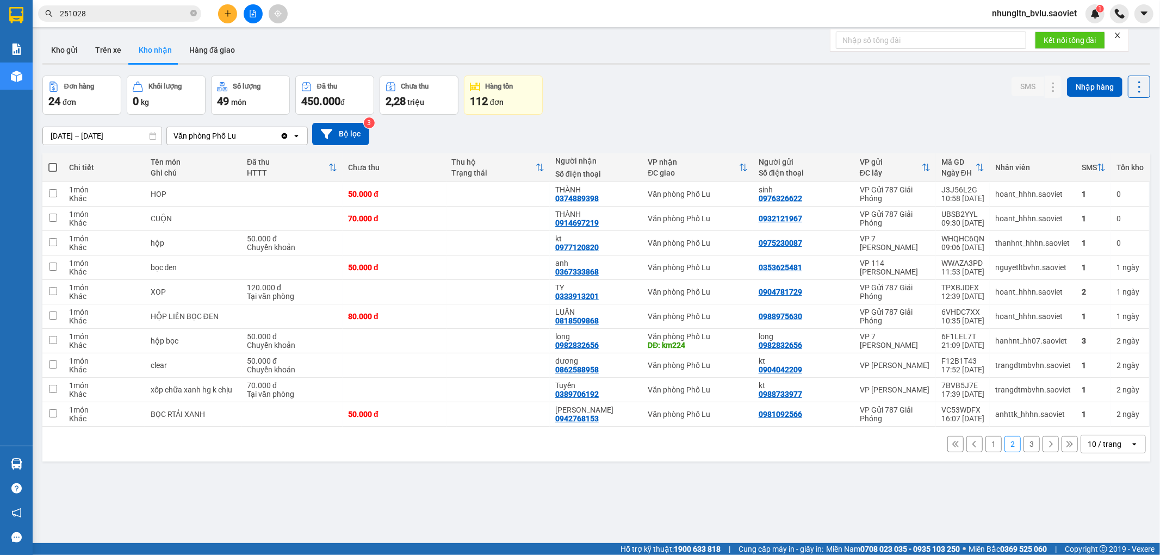
click at [1023, 446] on button "3" at bounding box center [1031, 444] width 16 height 16
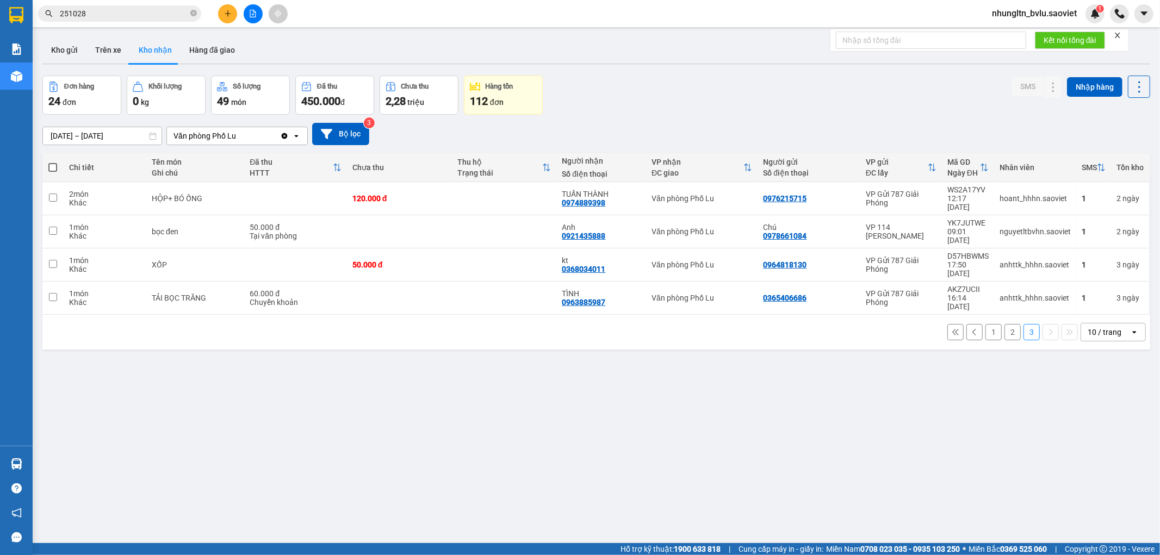
click at [985, 324] on button "1" at bounding box center [993, 332] width 16 height 16
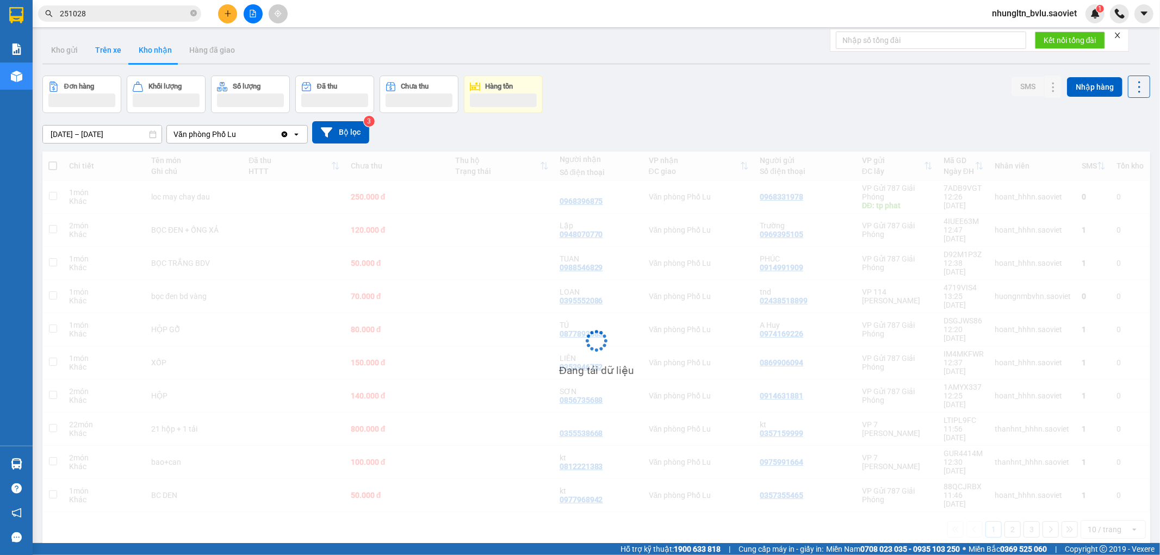
click at [100, 51] on button "Trên xe" at bounding box center [107, 50] width 43 height 26
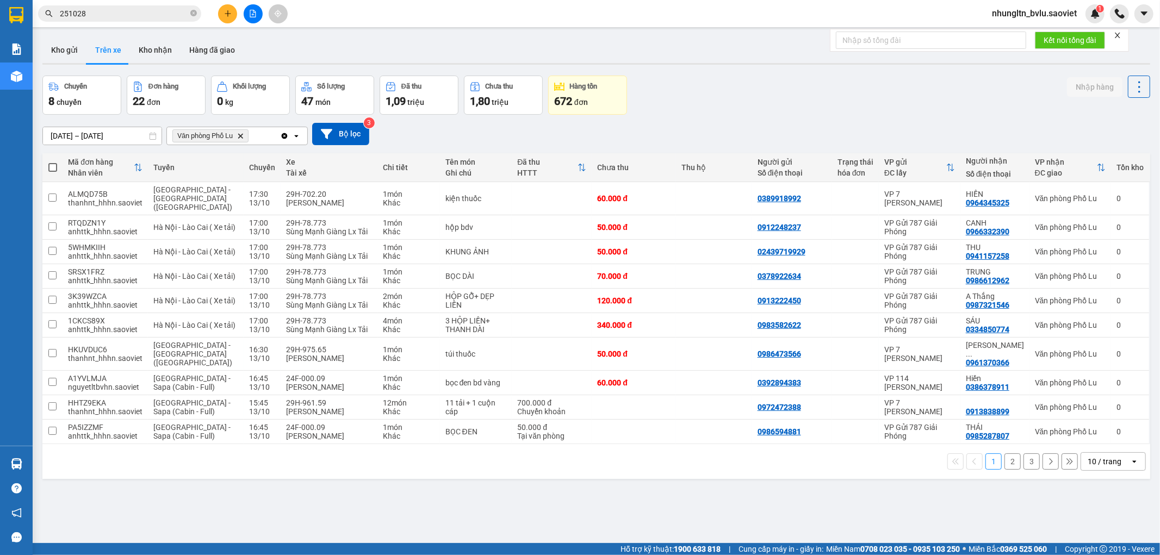
click at [1023, 453] on button "3" at bounding box center [1031, 461] width 16 height 16
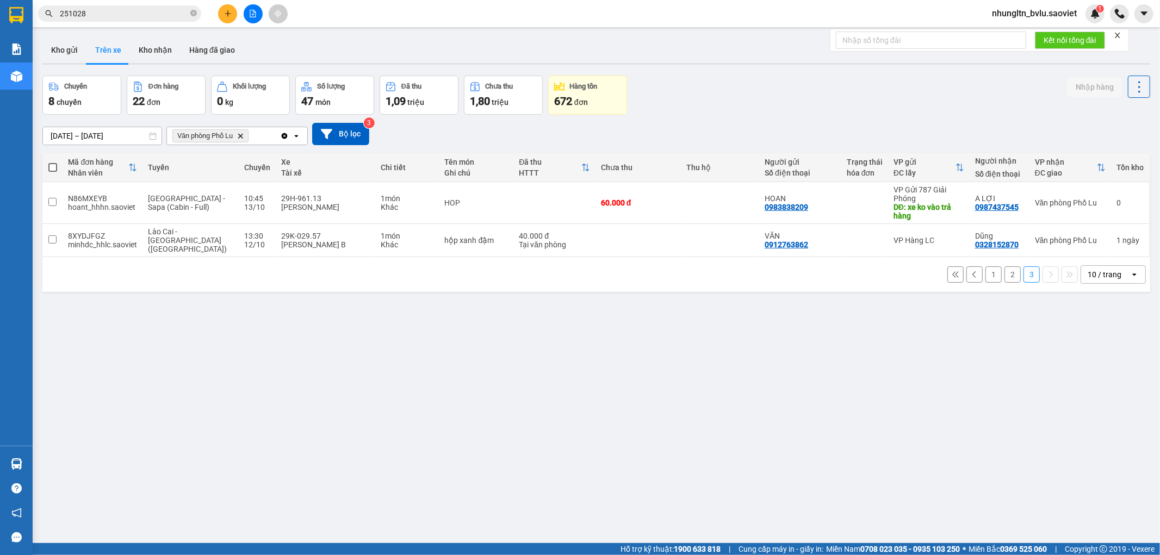
click at [1004, 269] on button "2" at bounding box center [1012, 274] width 16 height 16
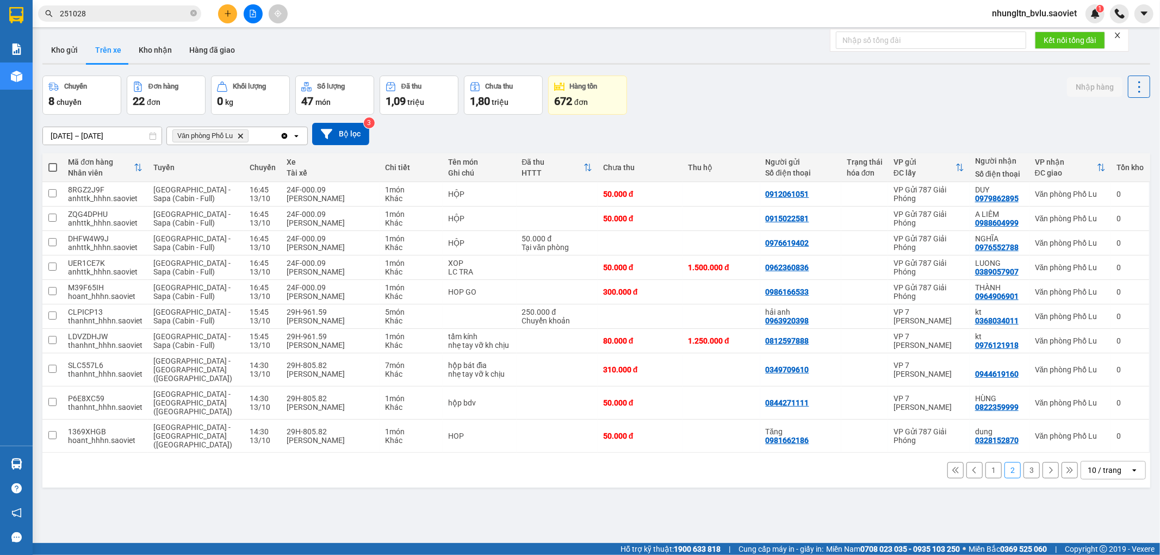
click at [985, 462] on button "1" at bounding box center [993, 470] width 16 height 16
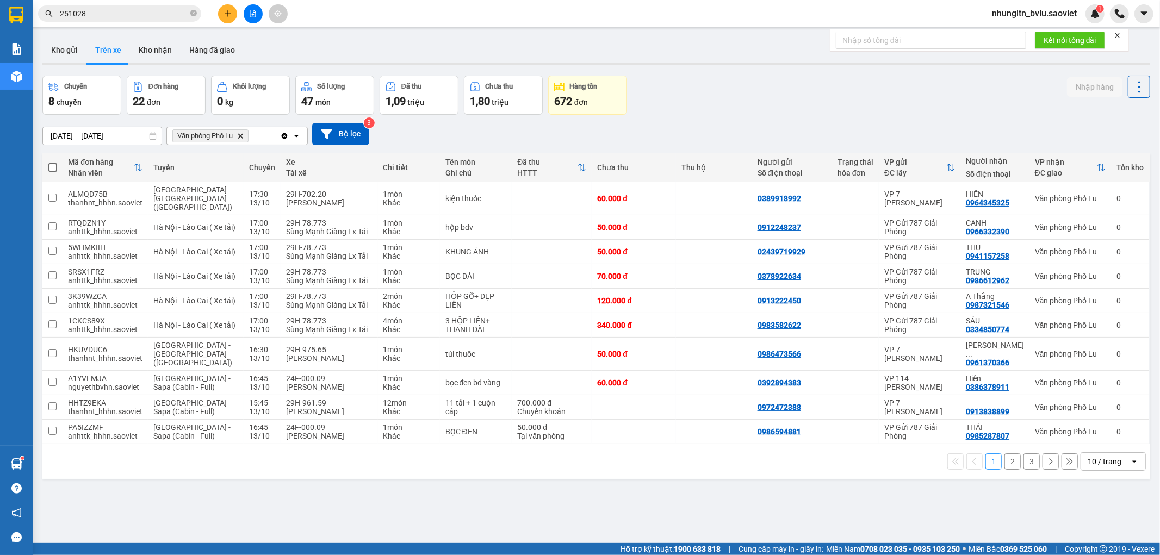
click at [1023, 453] on button "3" at bounding box center [1031, 461] width 16 height 16
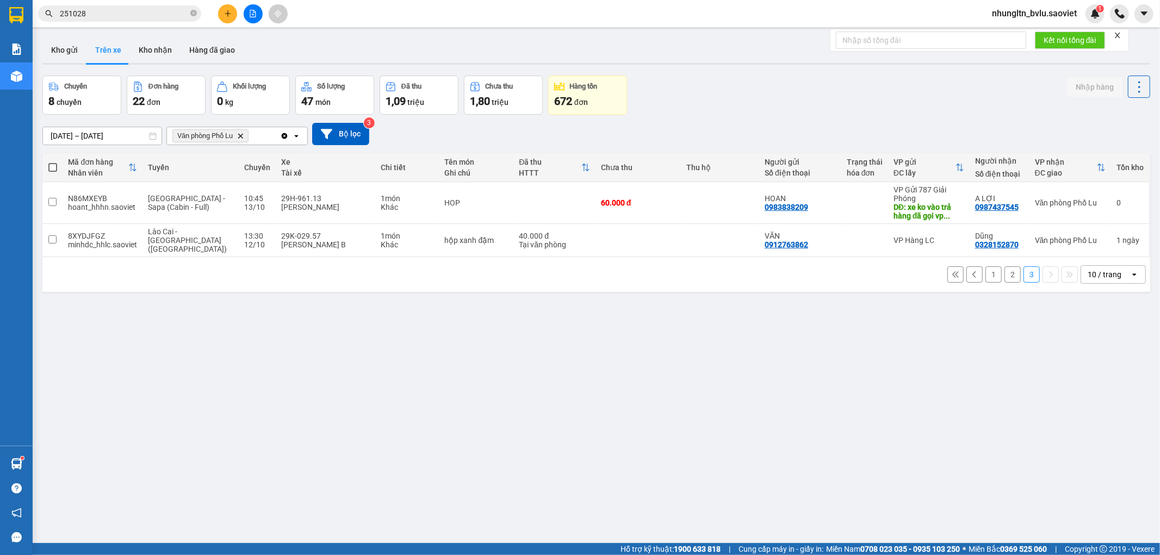
click at [113, 134] on input "[DATE] – [DATE]" at bounding box center [102, 135] width 119 height 17
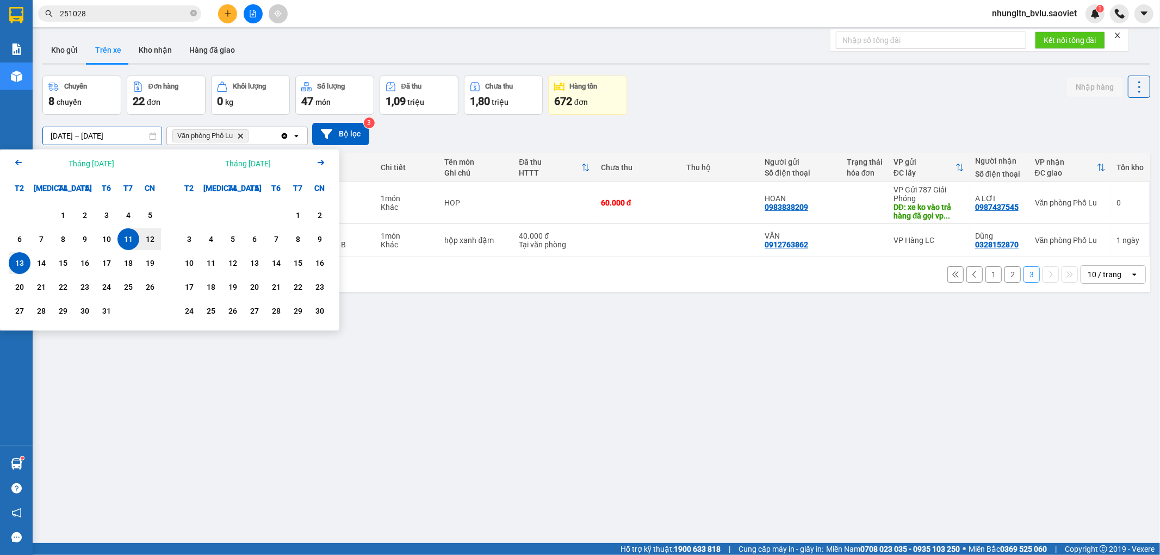
click at [16, 261] on div "13" at bounding box center [19, 263] width 15 height 13
type input "[DATE] – [DATE]"
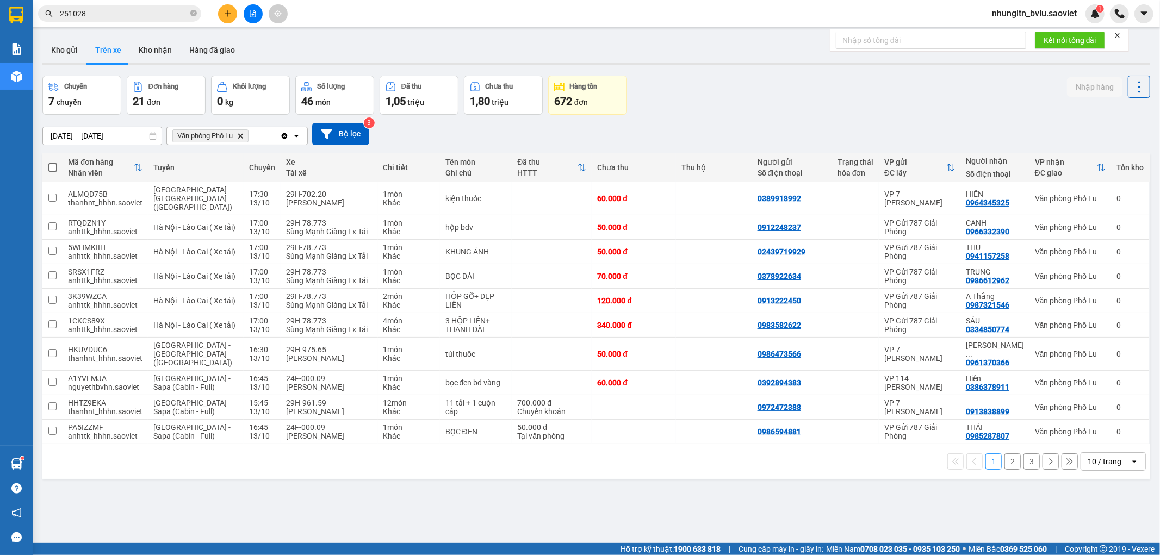
click at [1004, 453] on button "2" at bounding box center [1012, 461] width 16 height 16
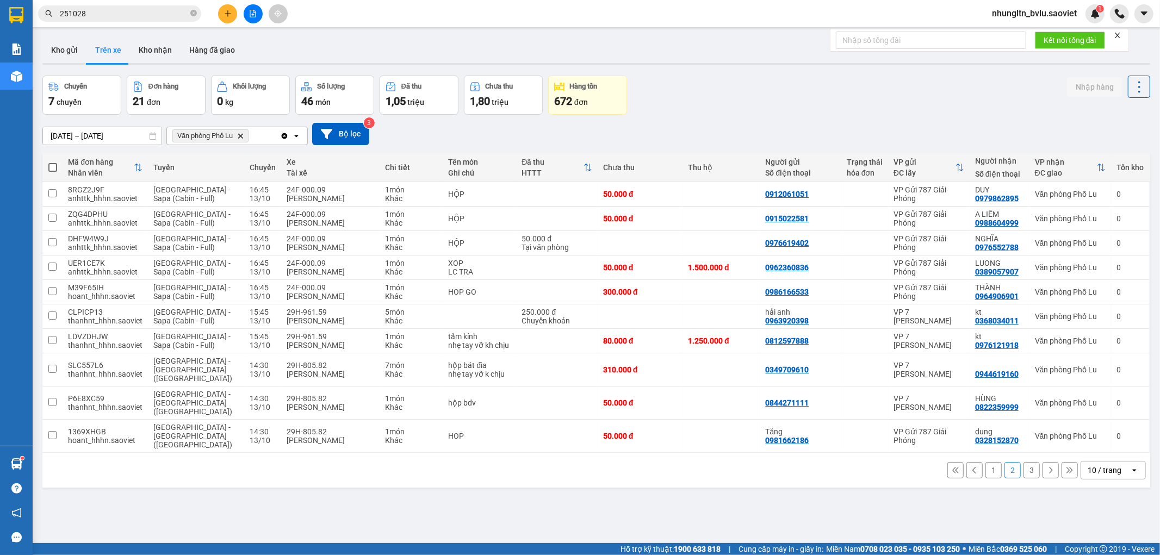
click at [1023, 462] on button "3" at bounding box center [1031, 470] width 16 height 16
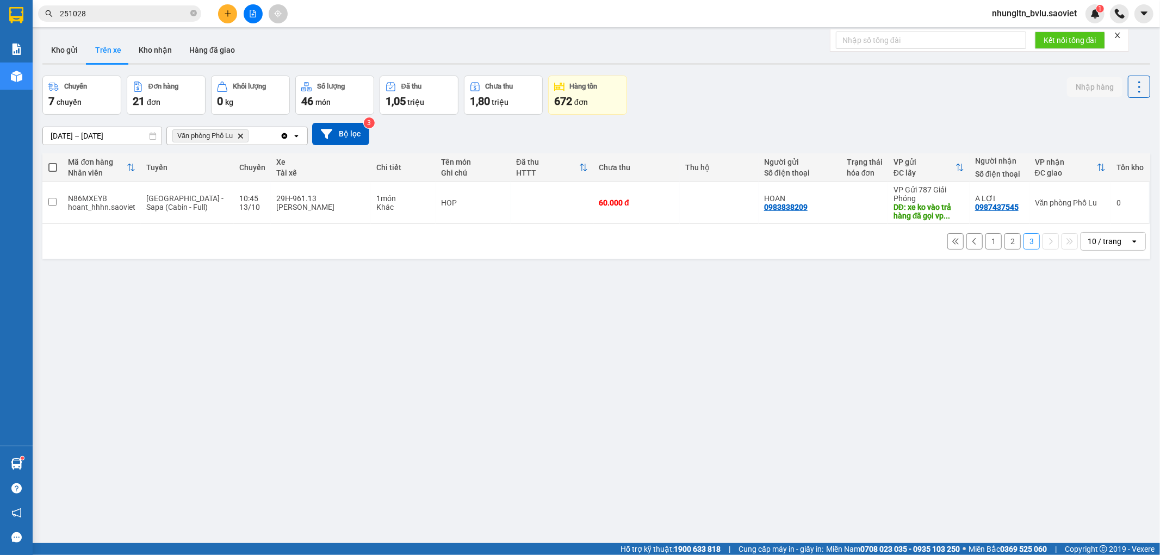
click at [1004, 240] on button "2" at bounding box center [1012, 241] width 16 height 16
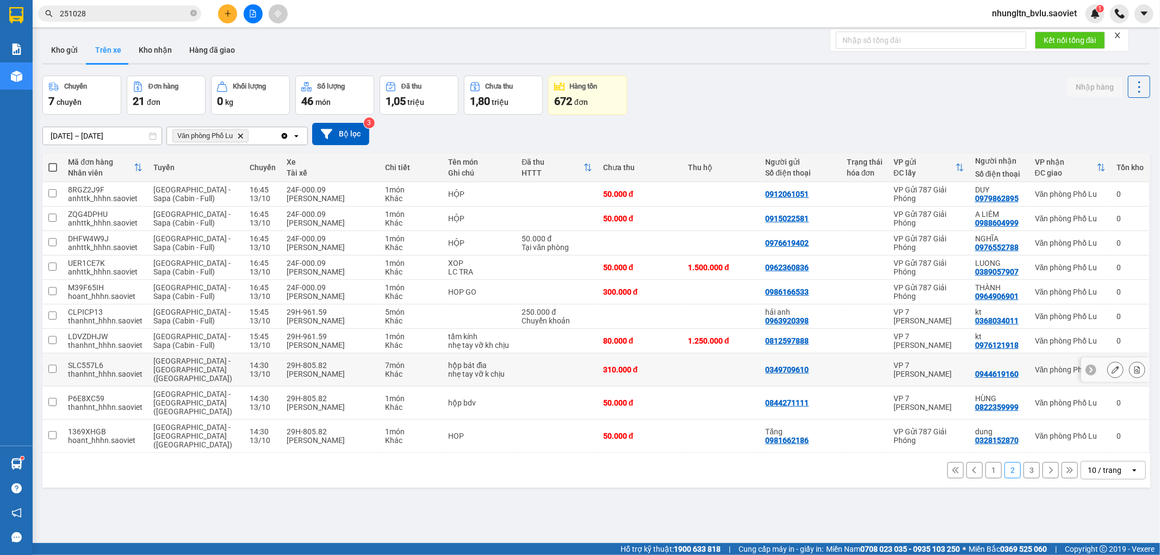
click at [310, 363] on div "29H-805.82" at bounding box center [331, 365] width 88 height 9
checkbox input "true"
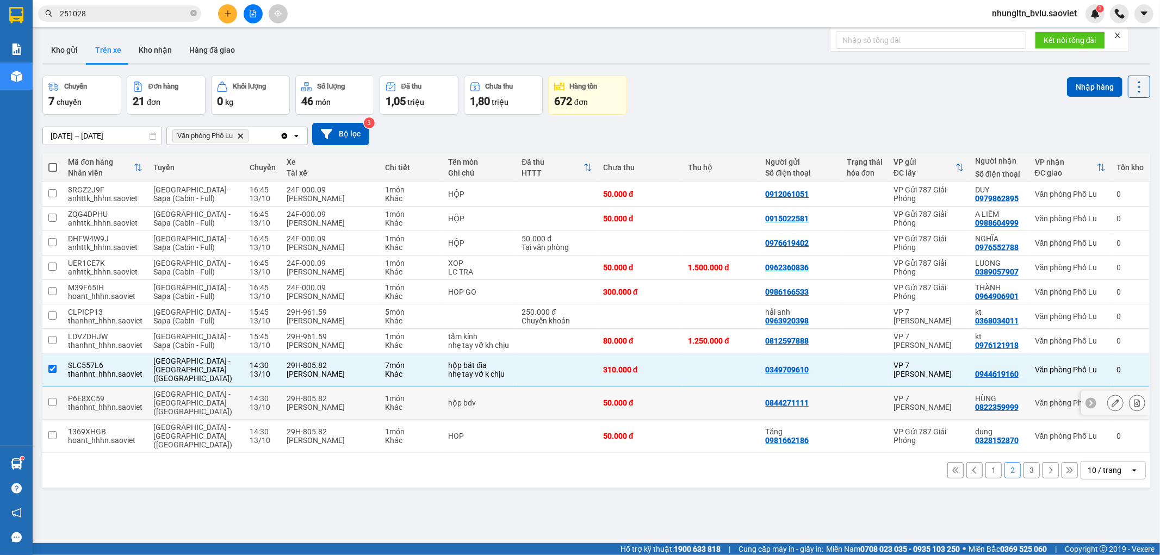
click at [311, 394] on div "29H-805.82" at bounding box center [331, 398] width 88 height 9
checkbox input "true"
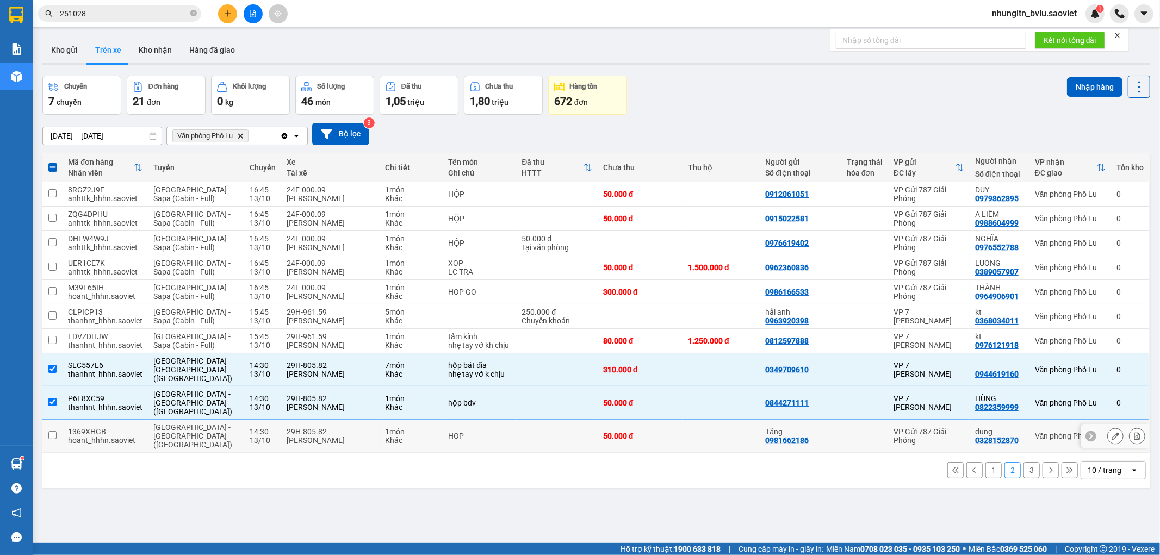
click at [313, 436] on div "[PERSON_NAME]" at bounding box center [331, 440] width 88 height 9
checkbox input "true"
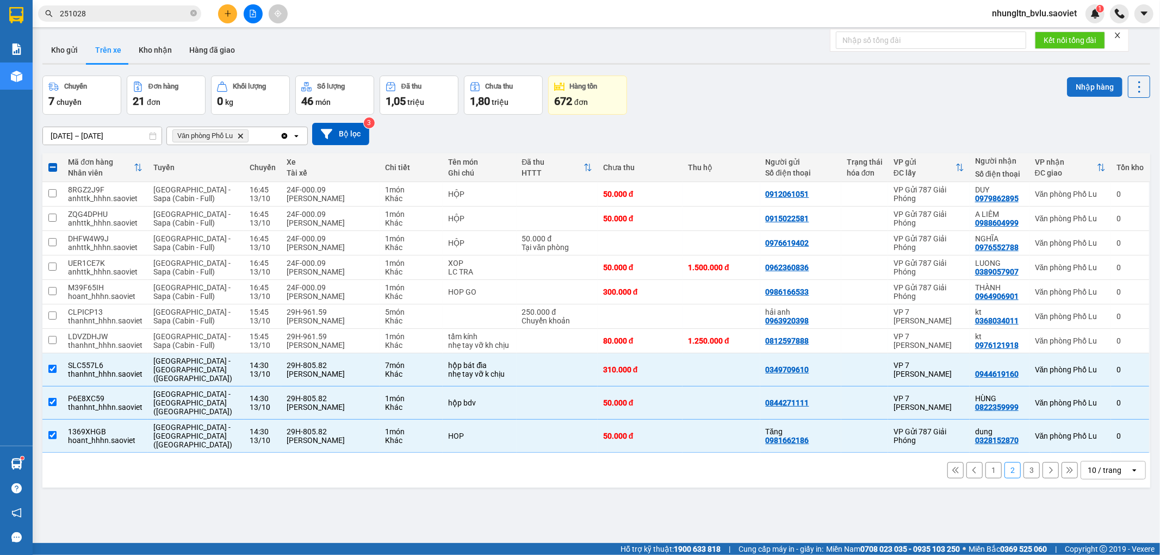
click at [1080, 89] on button "Nhập hàng" at bounding box center [1094, 87] width 55 height 20
checkbox input "false"
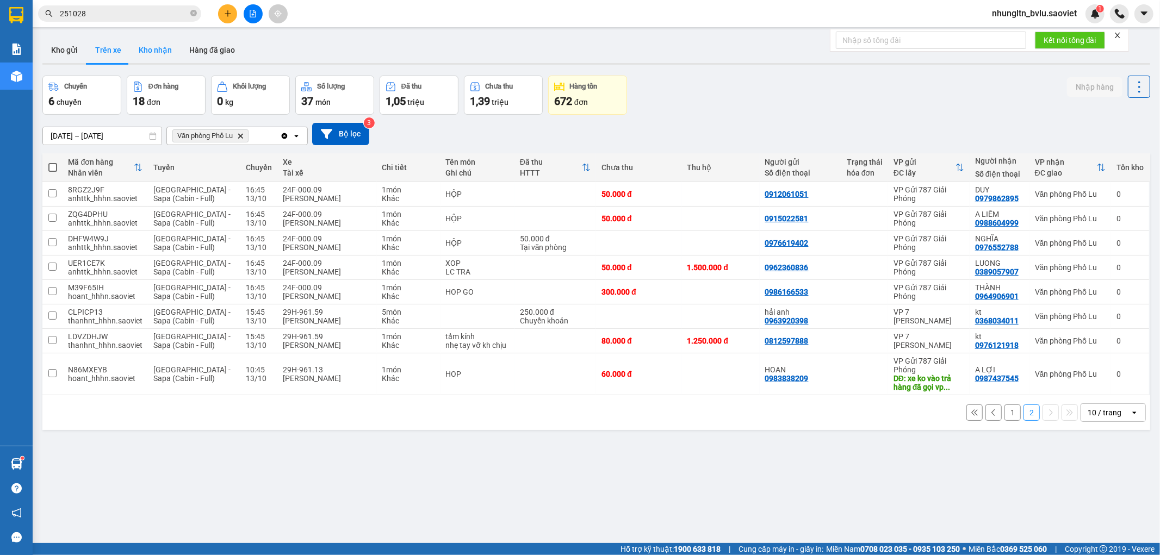
click at [155, 47] on button "Kho nhận" at bounding box center [155, 50] width 51 height 26
type input "[DATE] – [DATE]"
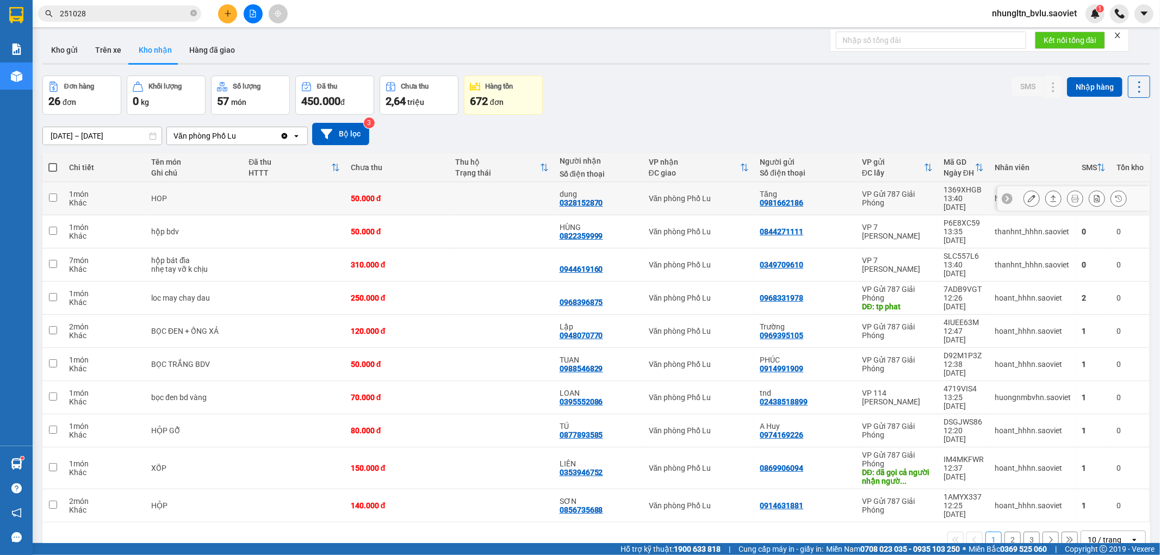
click at [221, 194] on div "HOP" at bounding box center [194, 198] width 86 height 9
checkbox input "true"
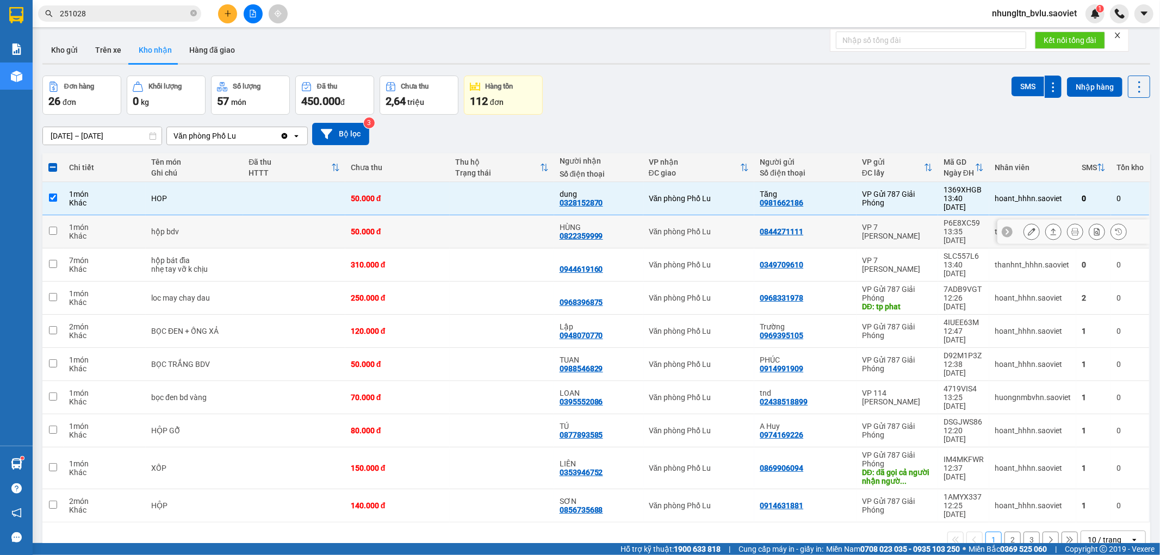
click at [227, 227] on div "hộp bdv" at bounding box center [194, 231] width 86 height 9
checkbox input "true"
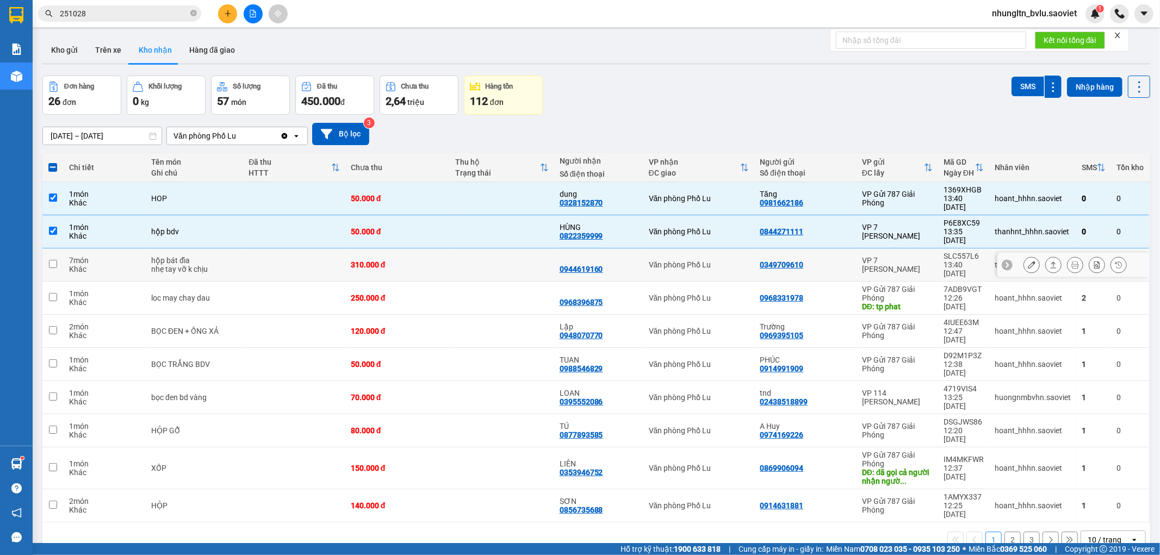
click at [239, 250] on td "hộp bát đĩa nhẹ tay vỡ k chịu" at bounding box center [194, 264] width 97 height 33
checkbox input "true"
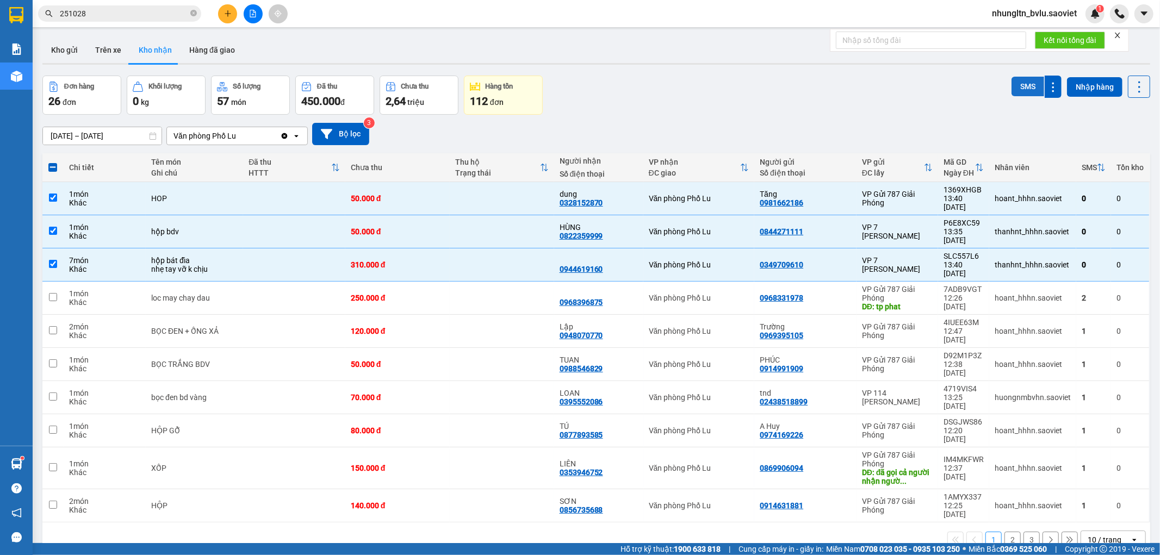
click at [1015, 91] on button "SMS" at bounding box center [1027, 87] width 33 height 20
click at [70, 51] on button "Kho gửi" at bounding box center [64, 50] width 44 height 26
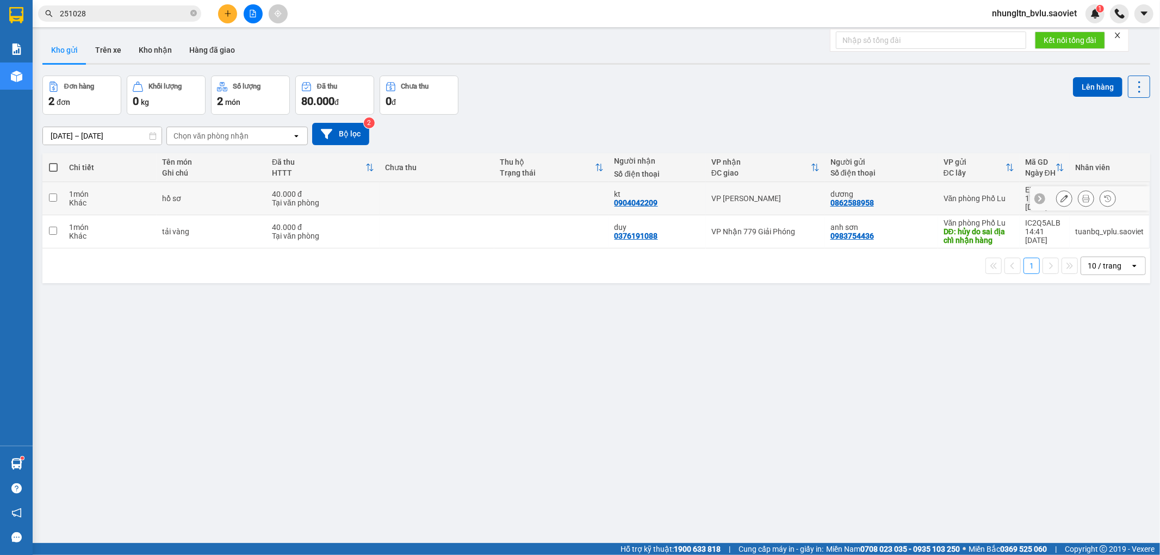
click at [232, 200] on td "hồ sơ" at bounding box center [212, 198] width 110 height 33
checkbox input "true"
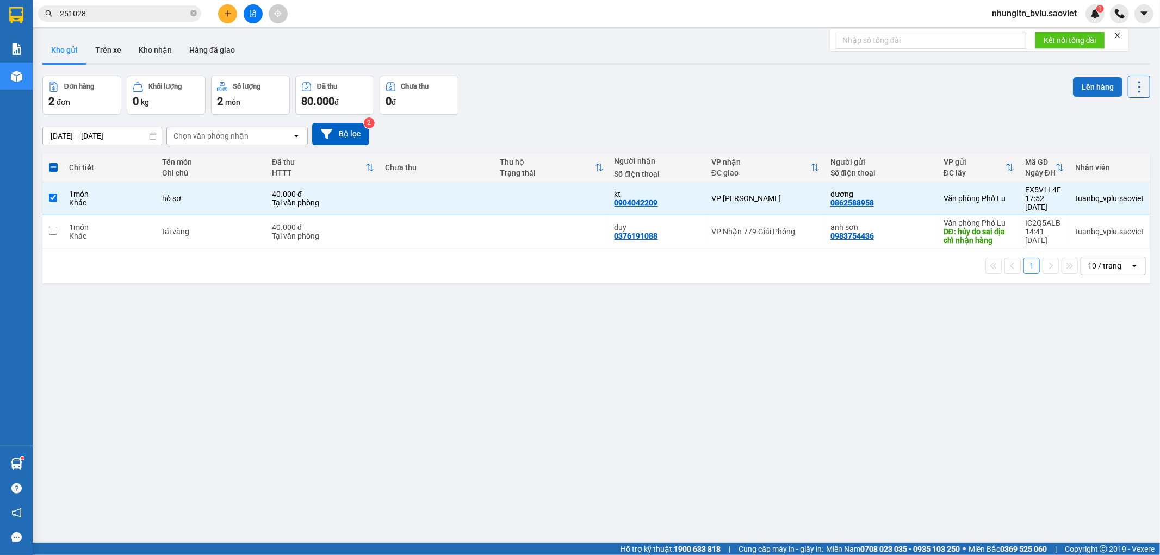
click at [1089, 87] on button "Lên hàng" at bounding box center [1097, 87] width 49 height 20
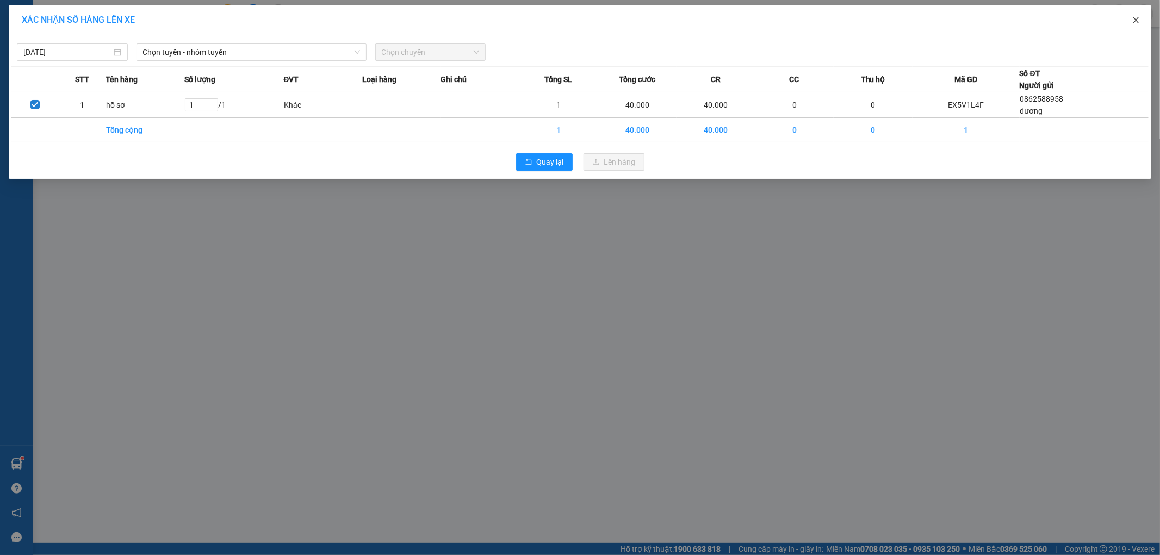
click at [1133, 22] on icon "close" at bounding box center [1135, 20] width 9 height 9
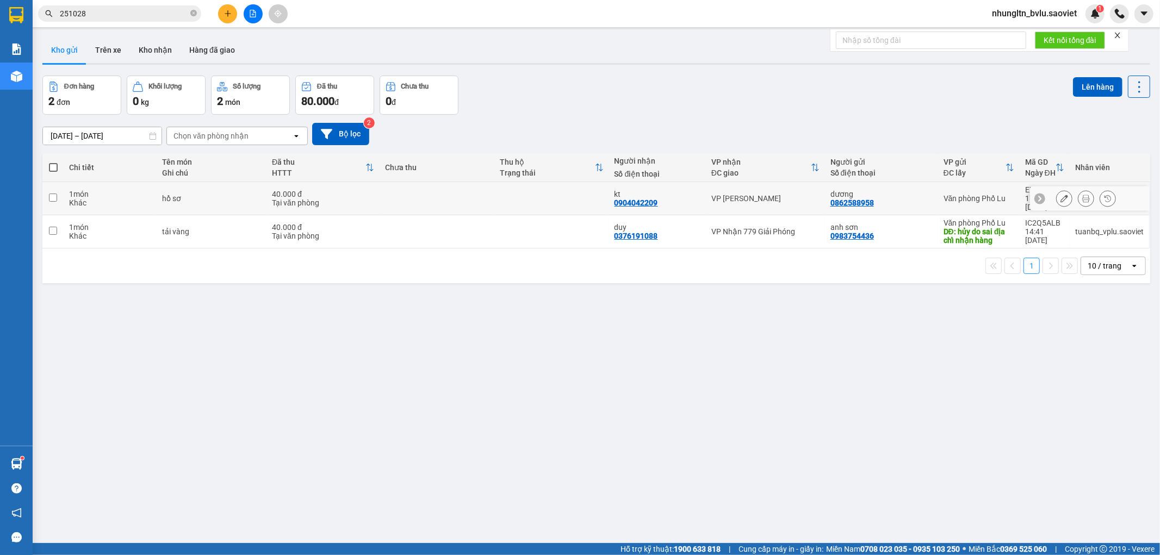
click at [521, 196] on td at bounding box center [551, 198] width 115 height 33
checkbox input "true"
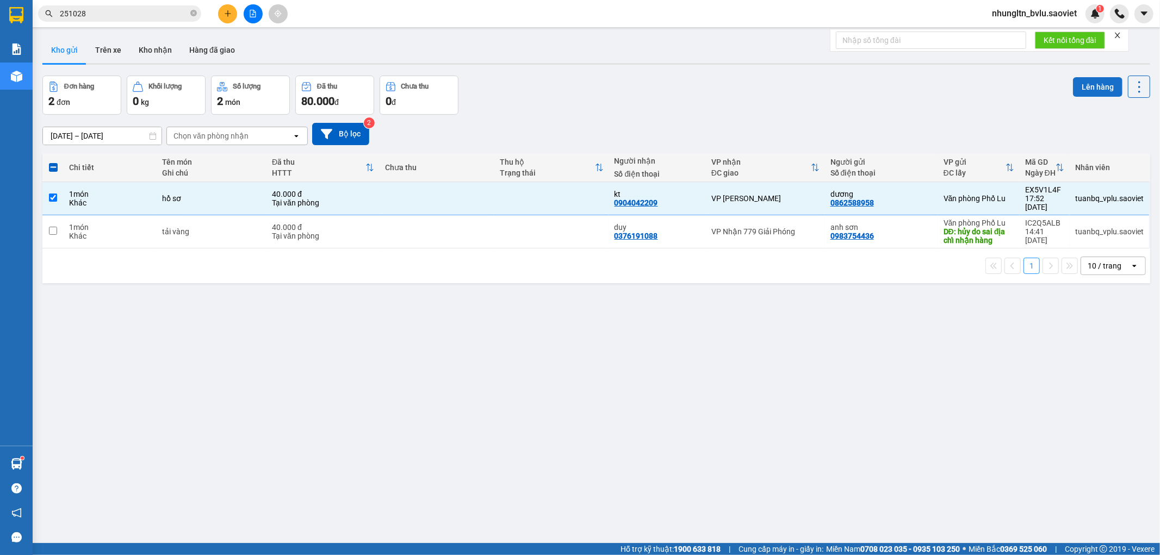
click at [1078, 85] on button "Lên hàng" at bounding box center [1097, 87] width 49 height 20
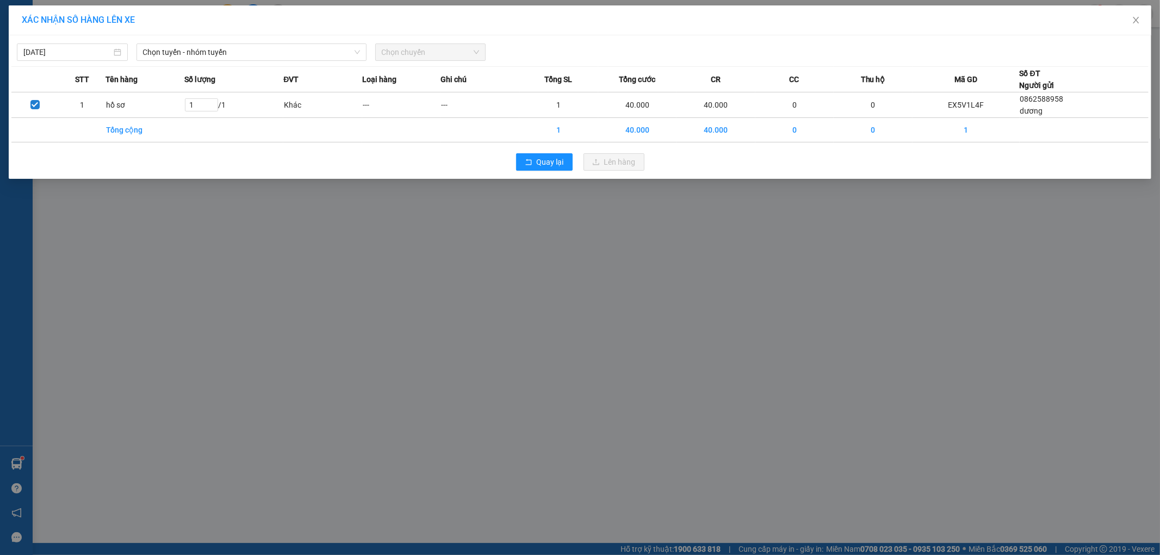
click at [180, 41] on div "[DATE] Chọn tuyến - nhóm tuyến Chọn chuyến" at bounding box center [579, 49] width 1137 height 23
click at [188, 47] on span "Chọn tuyến - nhóm tuyến" at bounding box center [251, 52] width 217 height 16
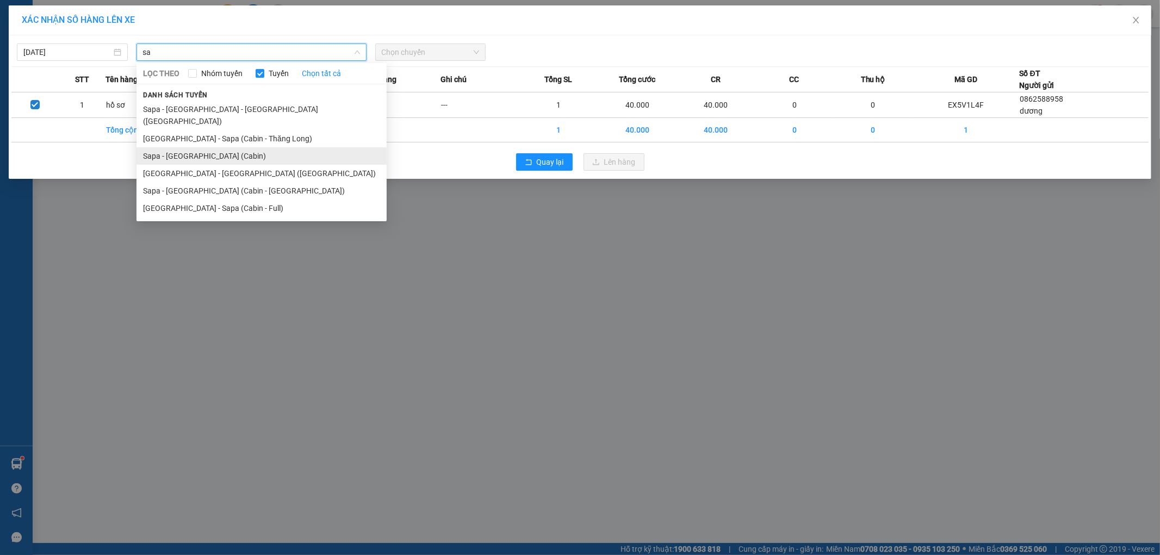
type input "sa"
click at [207, 147] on li "Sapa - [GEOGRAPHIC_DATA] (Cabin)" at bounding box center [261, 155] width 250 height 17
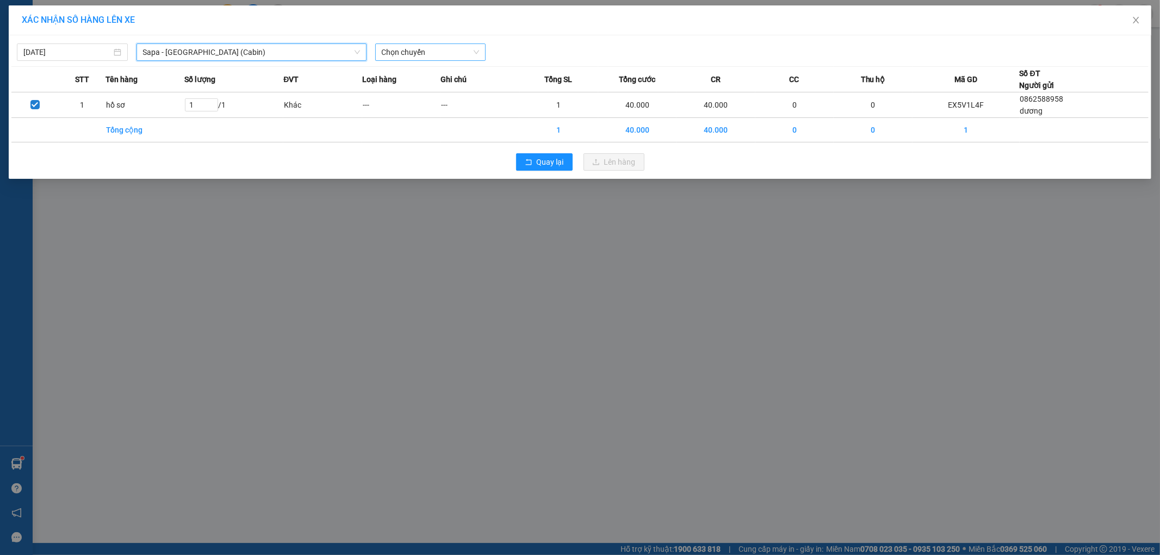
click at [417, 42] on div "[DATE] [GEOGRAPHIC_DATA] - [GEOGRAPHIC_DATA] ([GEOGRAPHIC_DATA]) [GEOGRAPHIC_DA…" at bounding box center [579, 49] width 1137 height 23
click at [419, 48] on span "Chọn chuyến" at bounding box center [431, 52] width 98 height 16
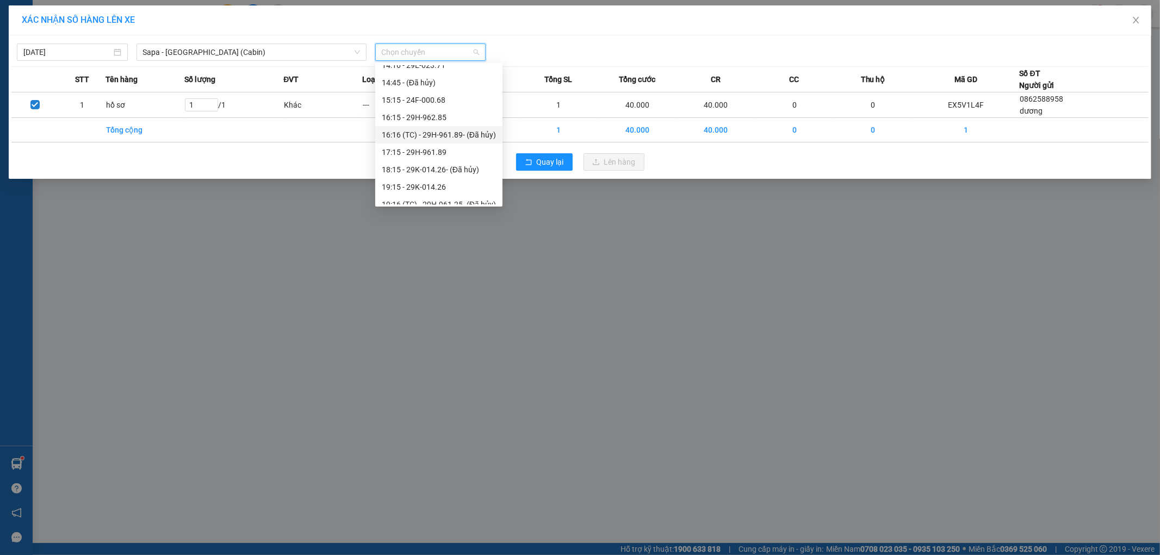
scroll to position [258, 0]
click at [439, 178] on div "19:15 - 29K-014.26" at bounding box center [439, 181] width 114 height 12
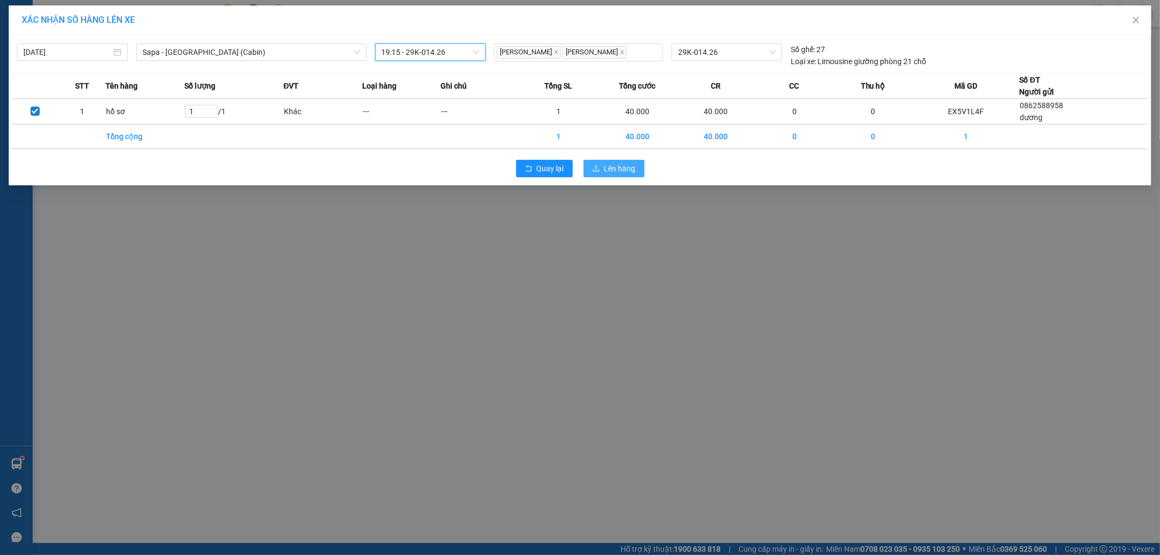
click at [609, 164] on span "Lên hàng" at bounding box center [620, 169] width 32 height 12
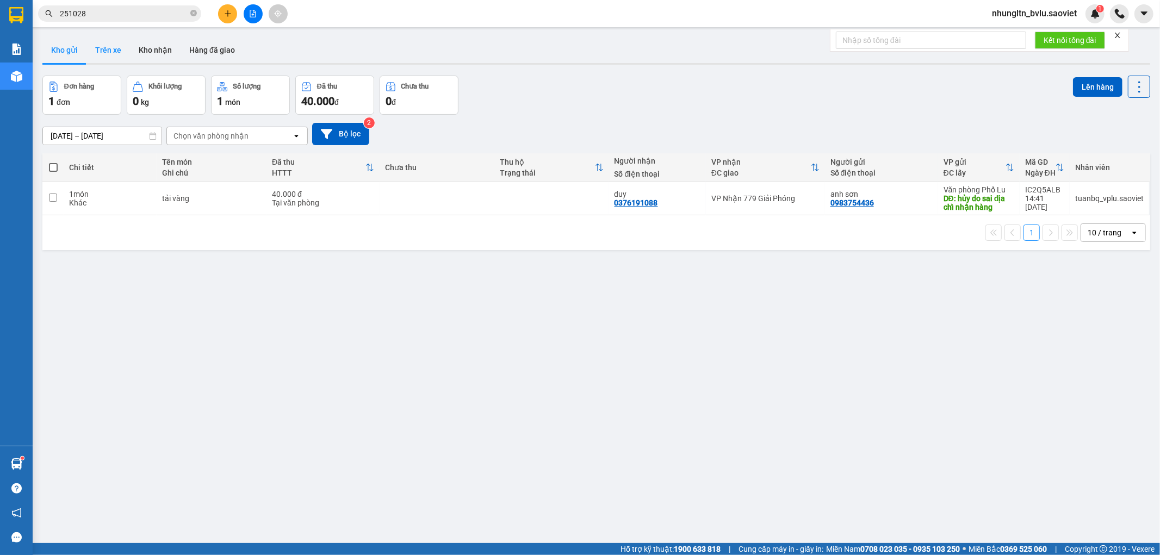
click at [104, 47] on button "Trên xe" at bounding box center [107, 50] width 43 height 26
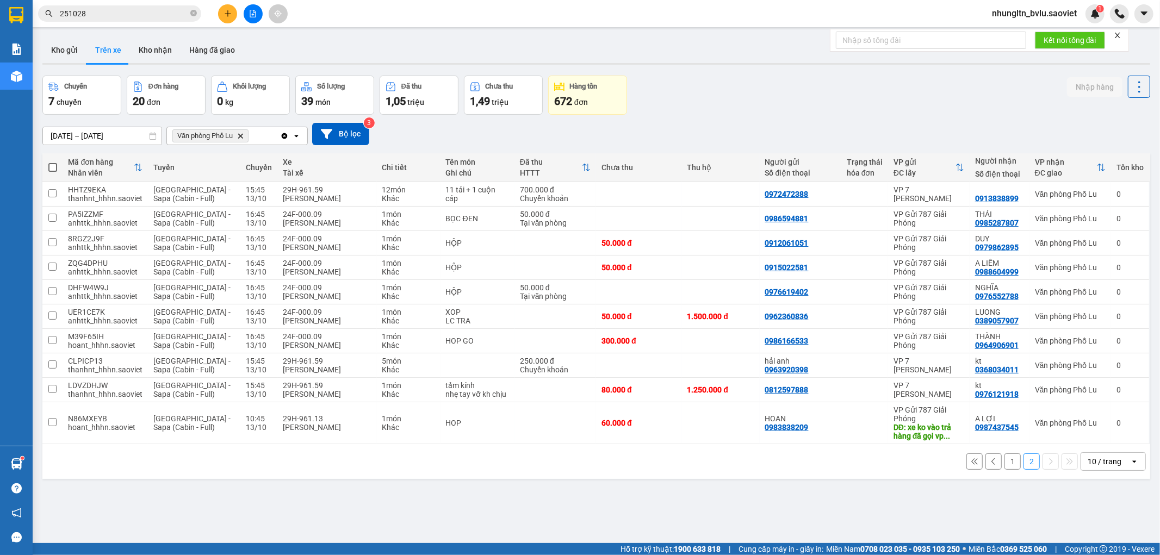
click at [1004, 466] on button "1" at bounding box center [1012, 461] width 16 height 16
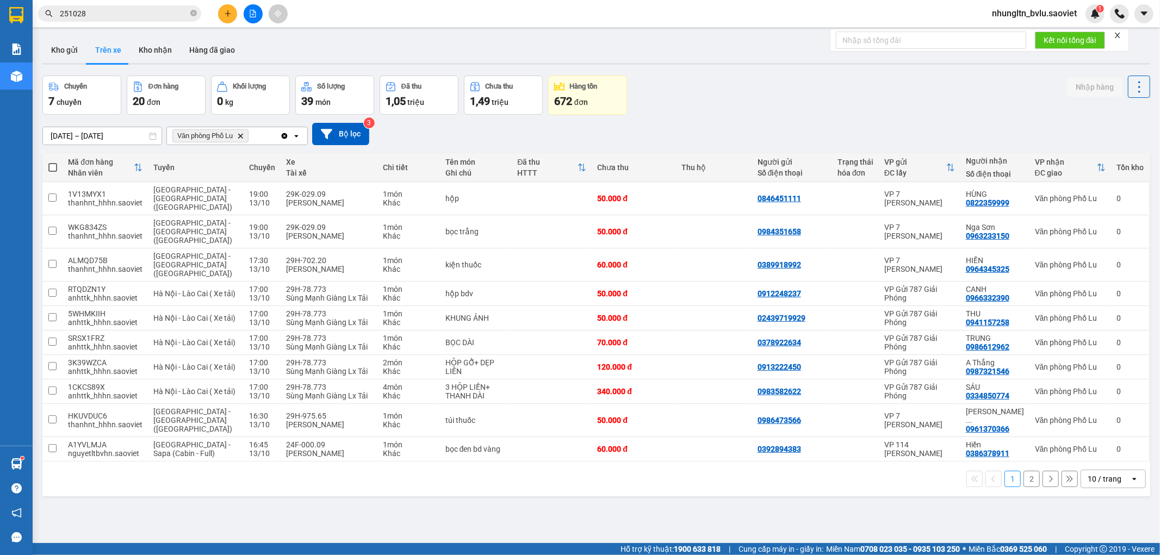
click at [1028, 471] on button "2" at bounding box center [1031, 479] width 16 height 16
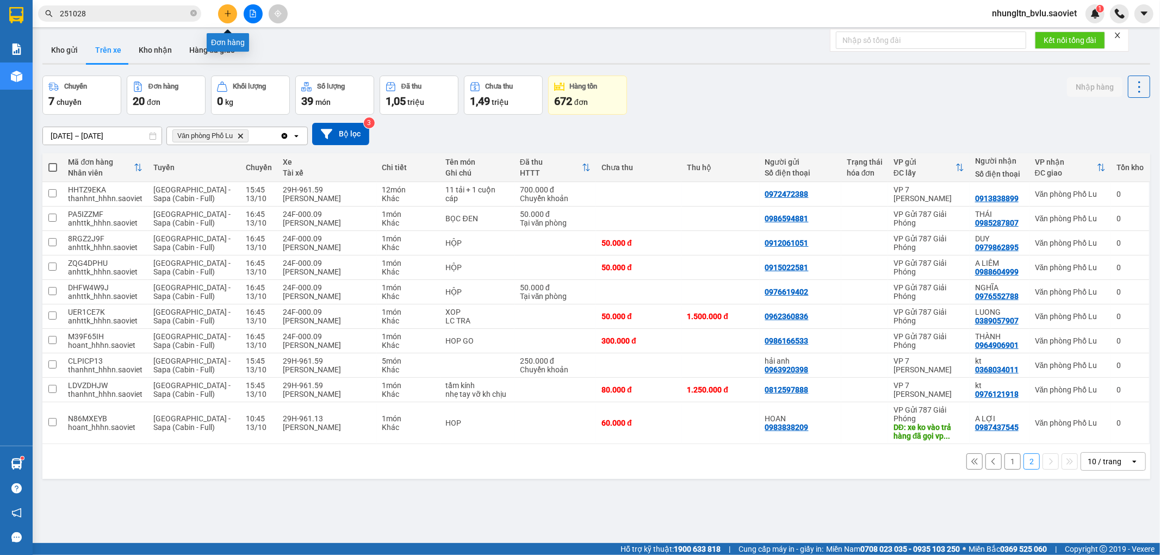
click at [226, 10] on icon "plus" at bounding box center [228, 14] width 8 height 8
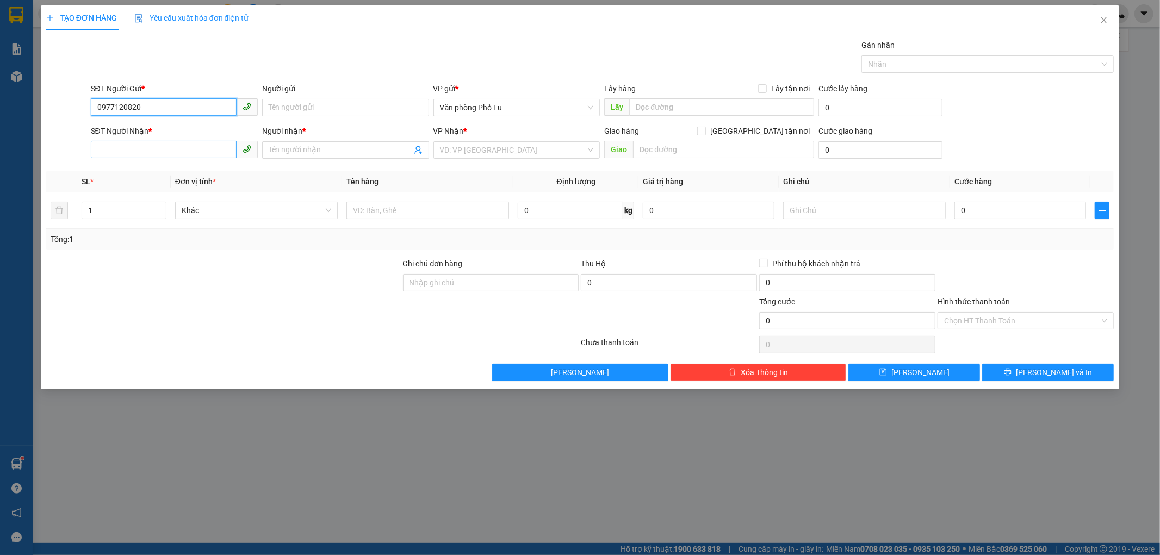
type input "0977120820"
click at [117, 153] on input "SĐT Người Nhận *" at bounding box center [164, 149] width 146 height 17
click at [301, 99] on input "Người gửi" at bounding box center [345, 107] width 167 height 17
click at [195, 109] on input "0977120820" at bounding box center [164, 106] width 146 height 17
click at [194, 108] on input "0977120820" at bounding box center [164, 106] width 146 height 17
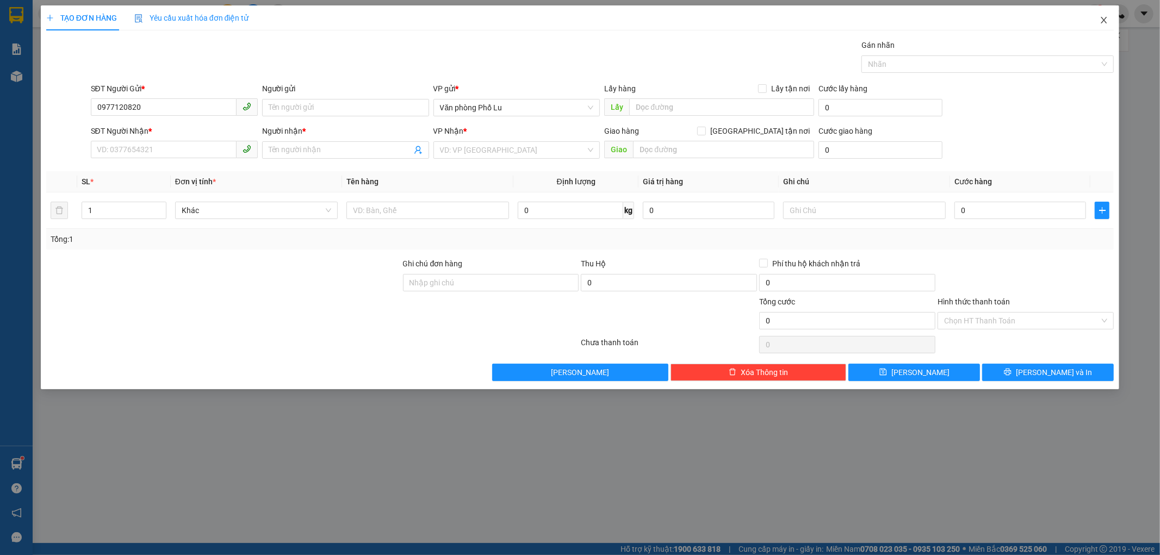
click at [1105, 17] on icon "close" at bounding box center [1103, 20] width 9 height 9
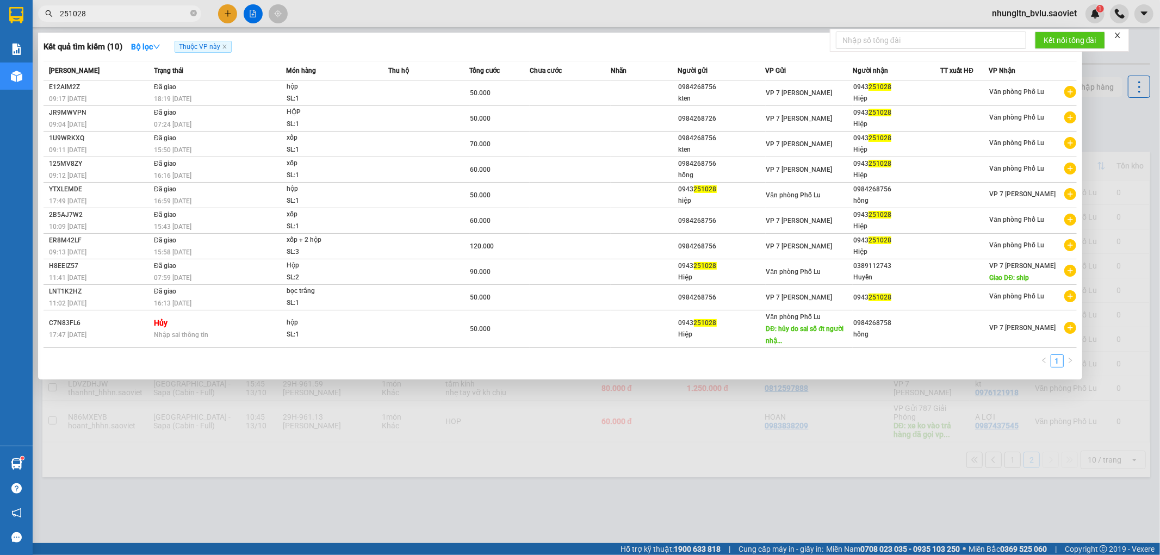
click at [116, 10] on input "251028" at bounding box center [124, 14] width 128 height 12
paste input "0977120820"
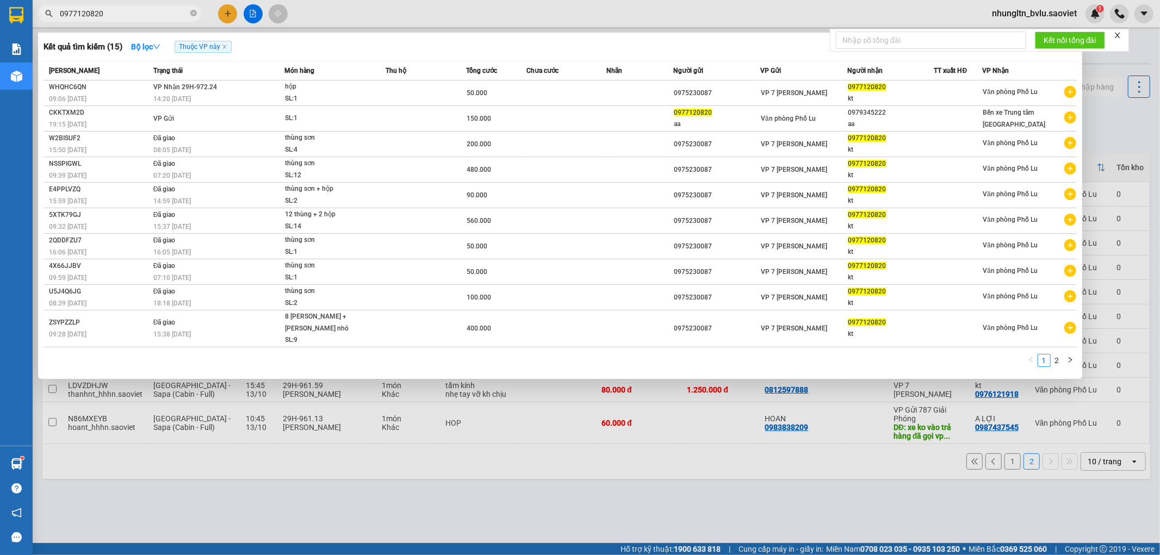
click at [120, 11] on input "0977120820" at bounding box center [124, 14] width 128 height 12
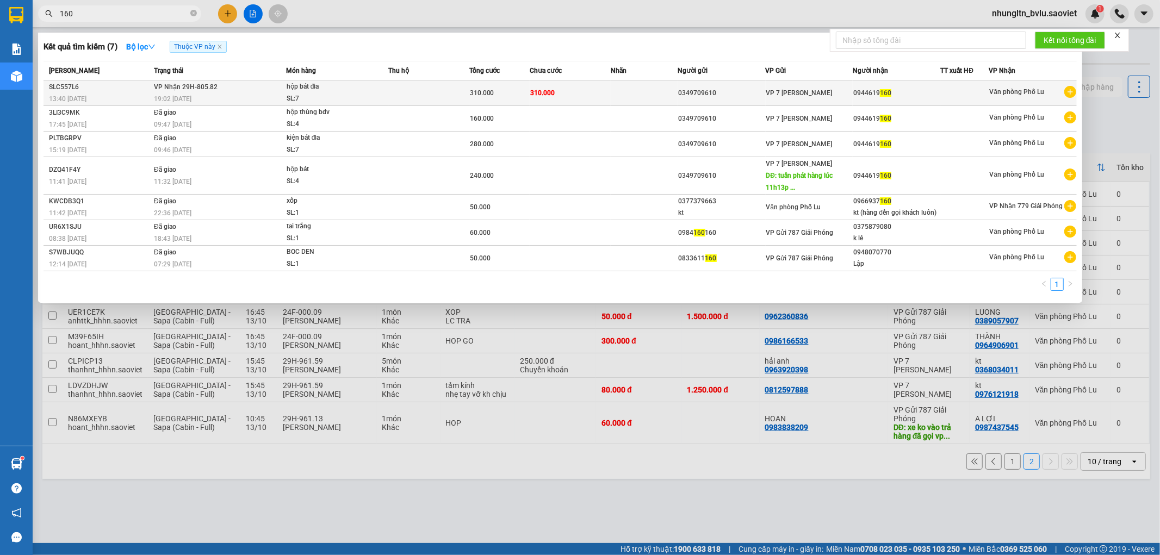
type input "160"
click at [339, 99] on div "SL: 7" at bounding box center [328, 99] width 82 height 12
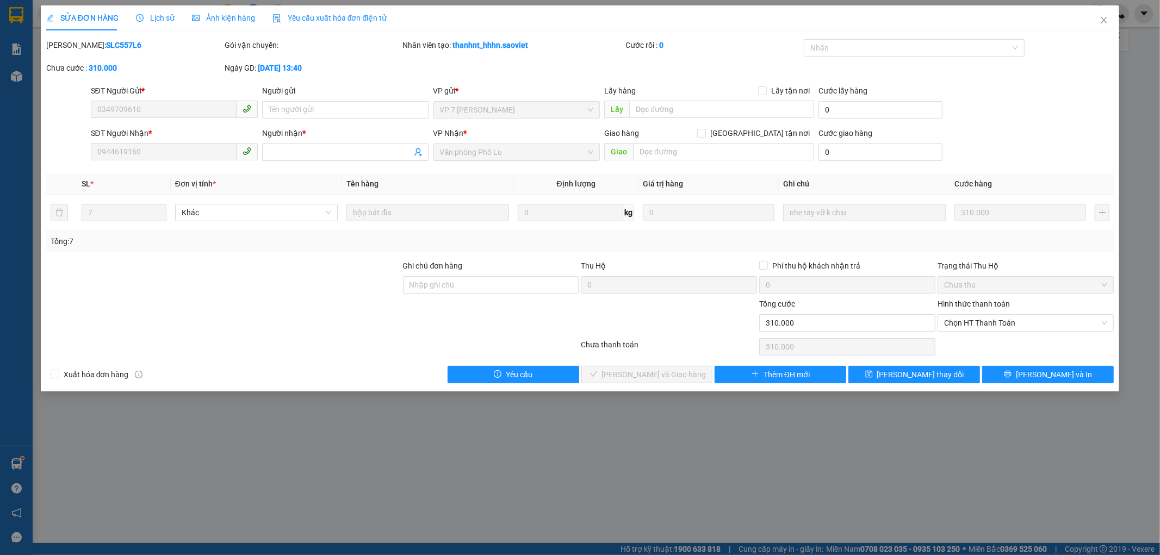
type input "0349709610"
type input "0944619160"
type input "0"
type input "310.000"
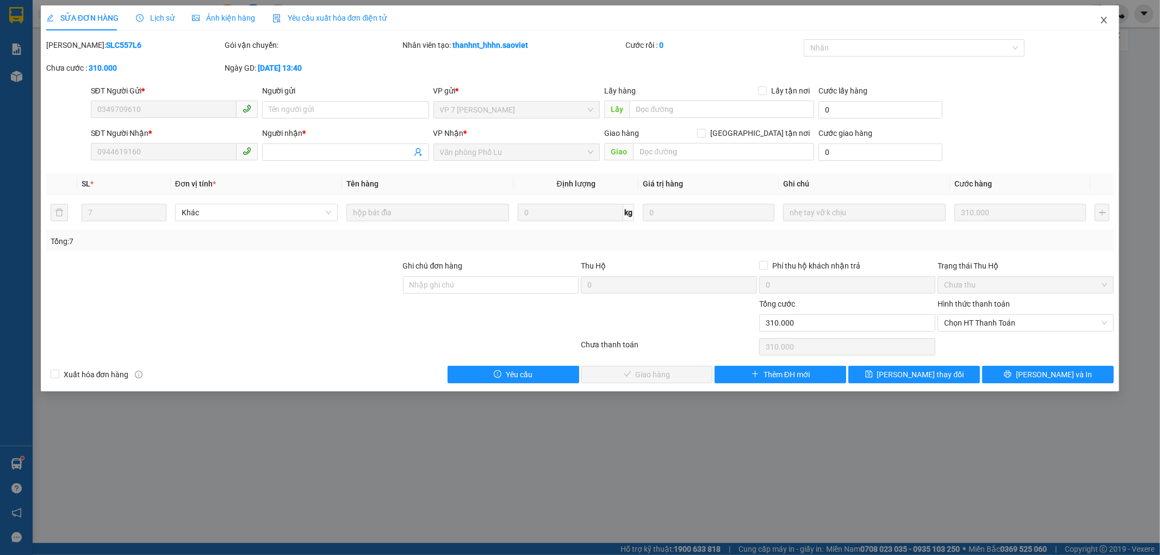
drag, startPoint x: 1099, startPoint y: 22, endPoint x: 919, endPoint y: 1, distance: 181.7
click at [1100, 22] on icon "close" at bounding box center [1103, 20] width 9 height 9
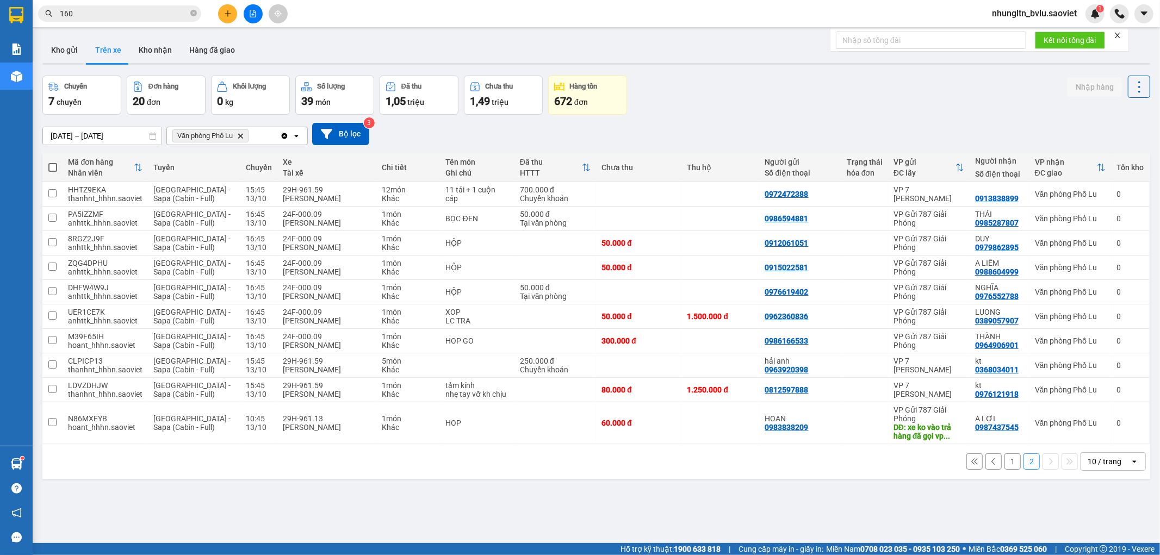
click at [1007, 460] on button "1" at bounding box center [1012, 461] width 16 height 16
